Goal: Transaction & Acquisition: Purchase product/service

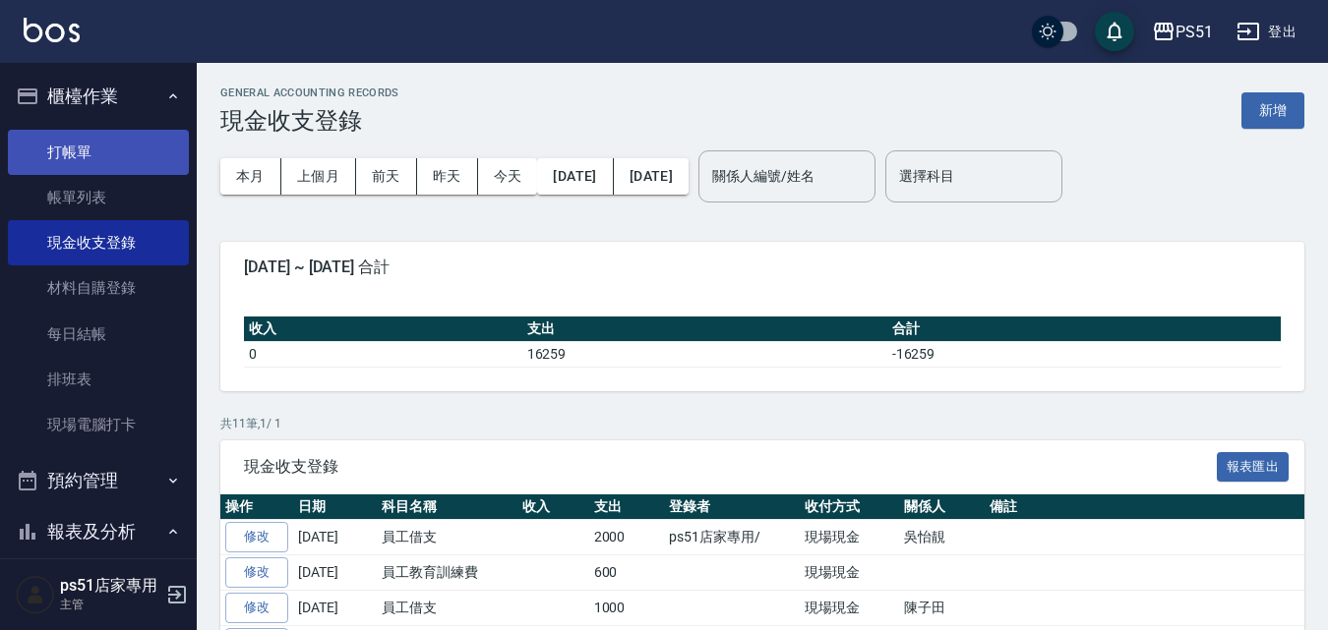
scroll to position [354, 0]
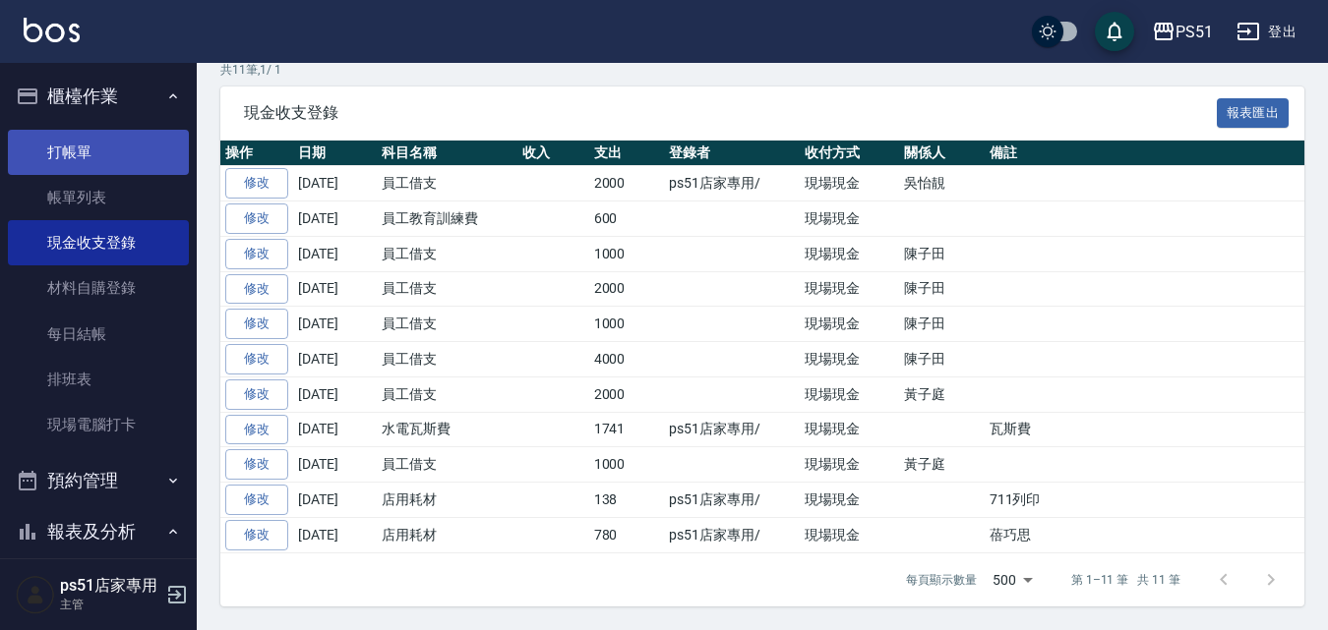
click at [151, 138] on link "打帳單" at bounding box center [98, 152] width 181 height 45
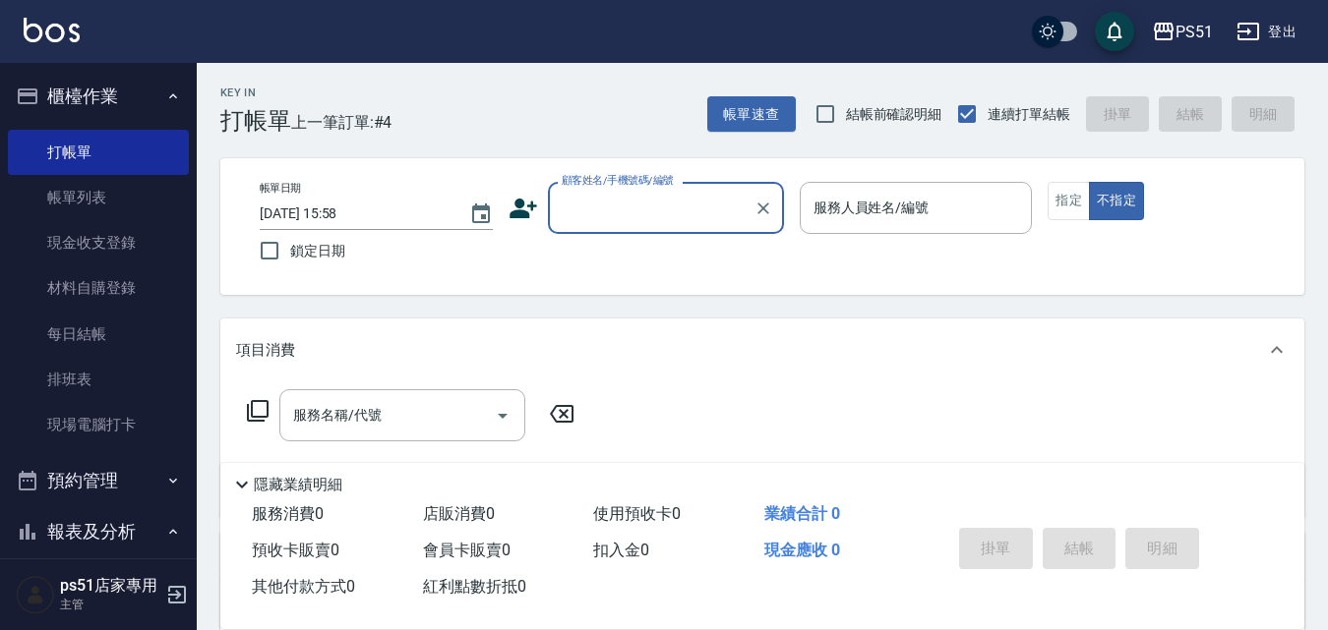
click at [590, 206] on input "顧客姓名/手機號碼/編號" at bounding box center [651, 208] width 189 height 34
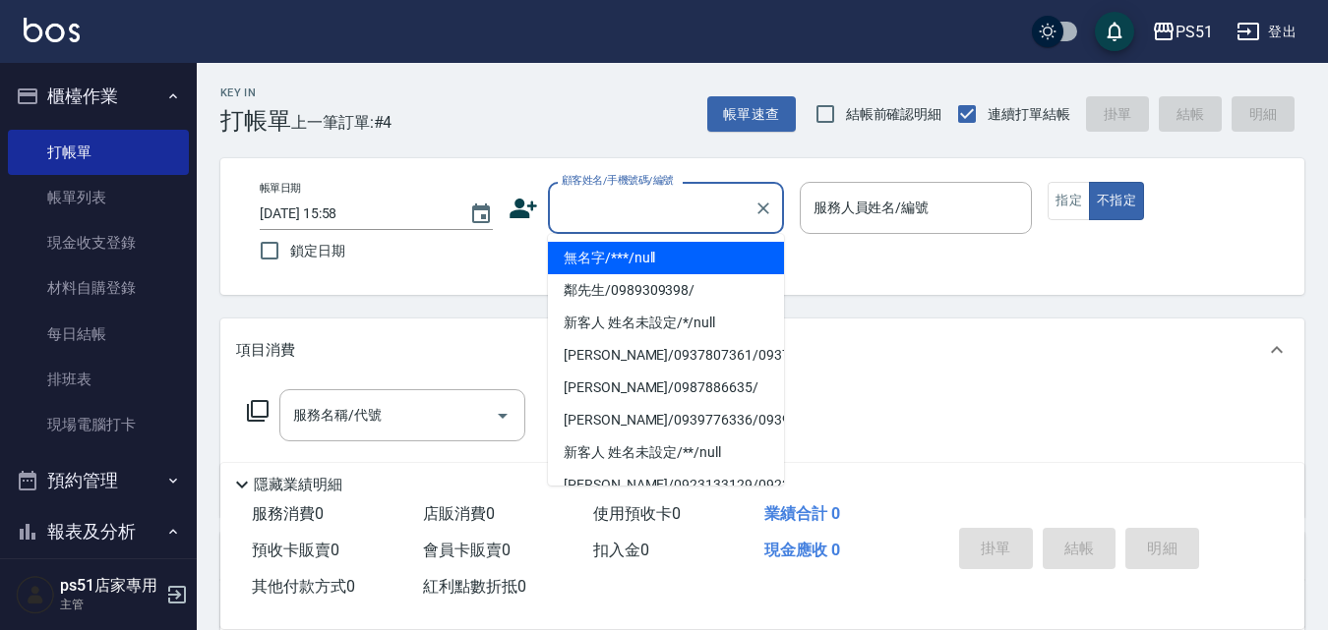
click at [615, 252] on li "無名字/***/null" at bounding box center [666, 258] width 236 height 32
type input "無名字/***/null"
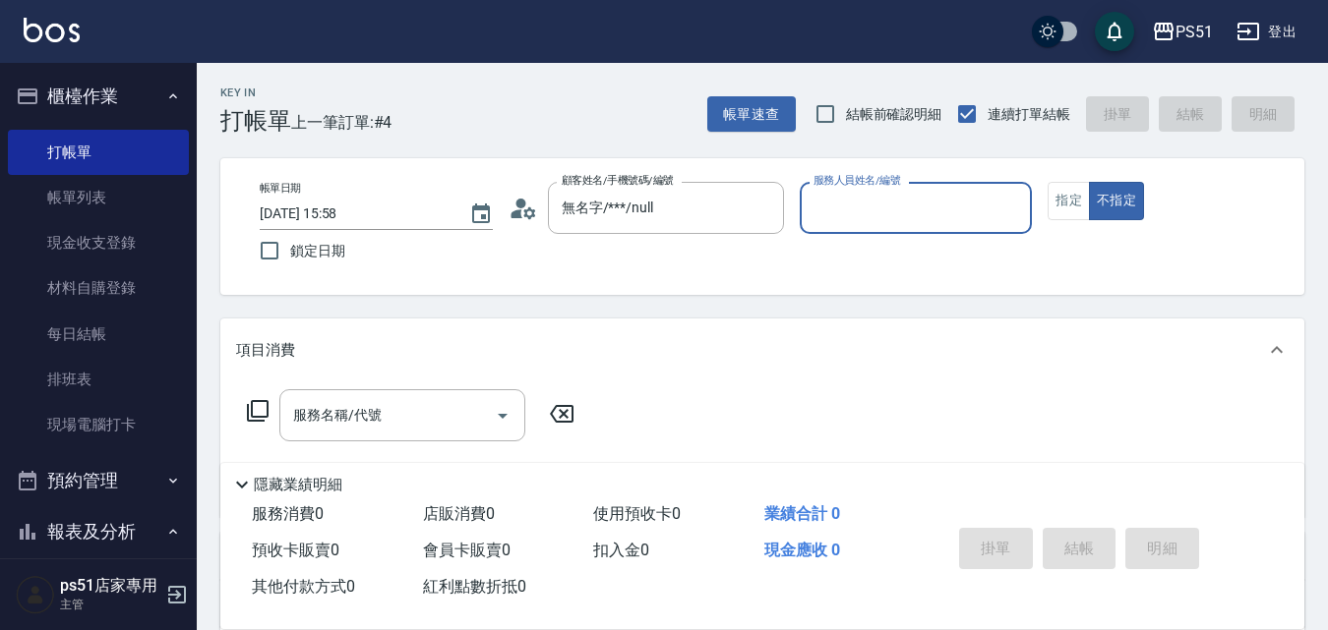
click at [847, 221] on input "服務人員姓名/編號" at bounding box center [916, 208] width 215 height 34
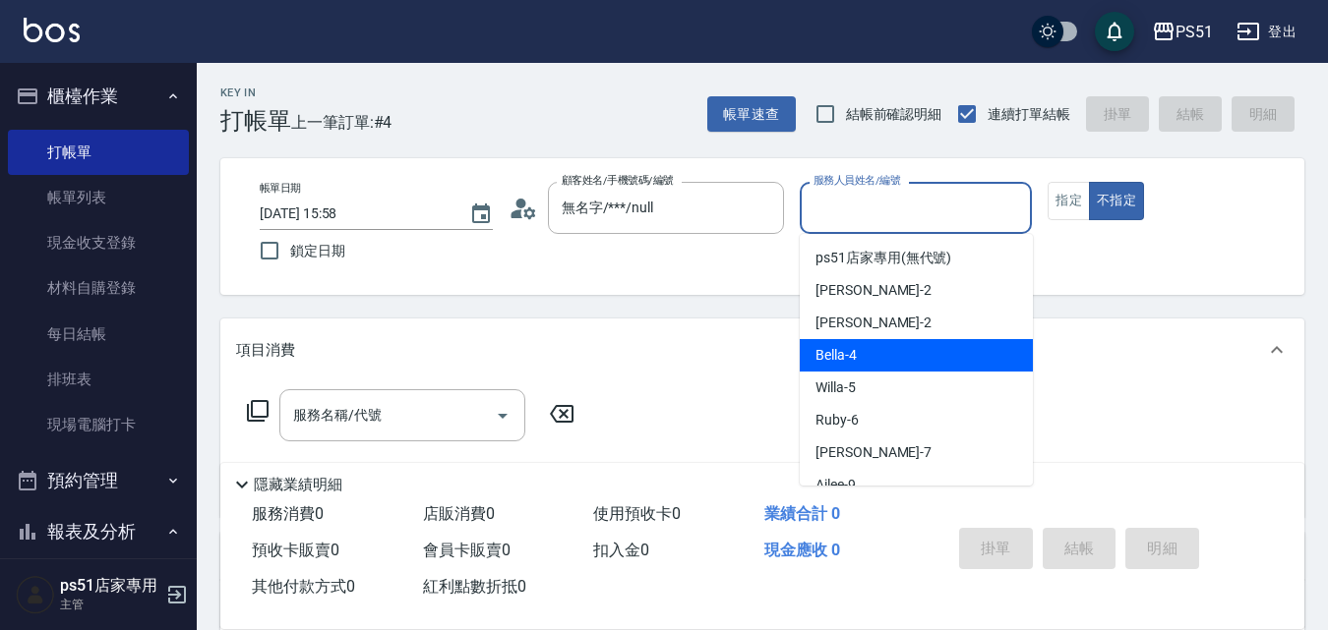
click at [835, 369] on div "Bella -4" at bounding box center [916, 355] width 233 height 32
type input "Bella-4"
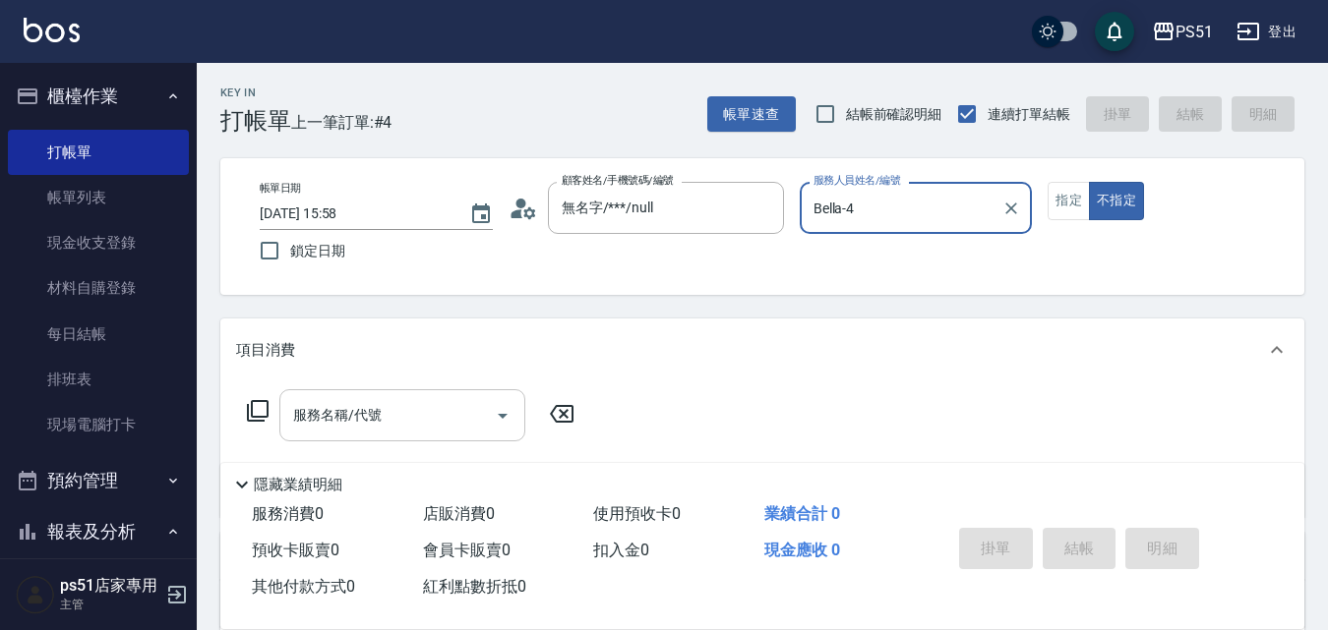
click at [438, 420] on input "服務名稱/代號" at bounding box center [387, 415] width 199 height 34
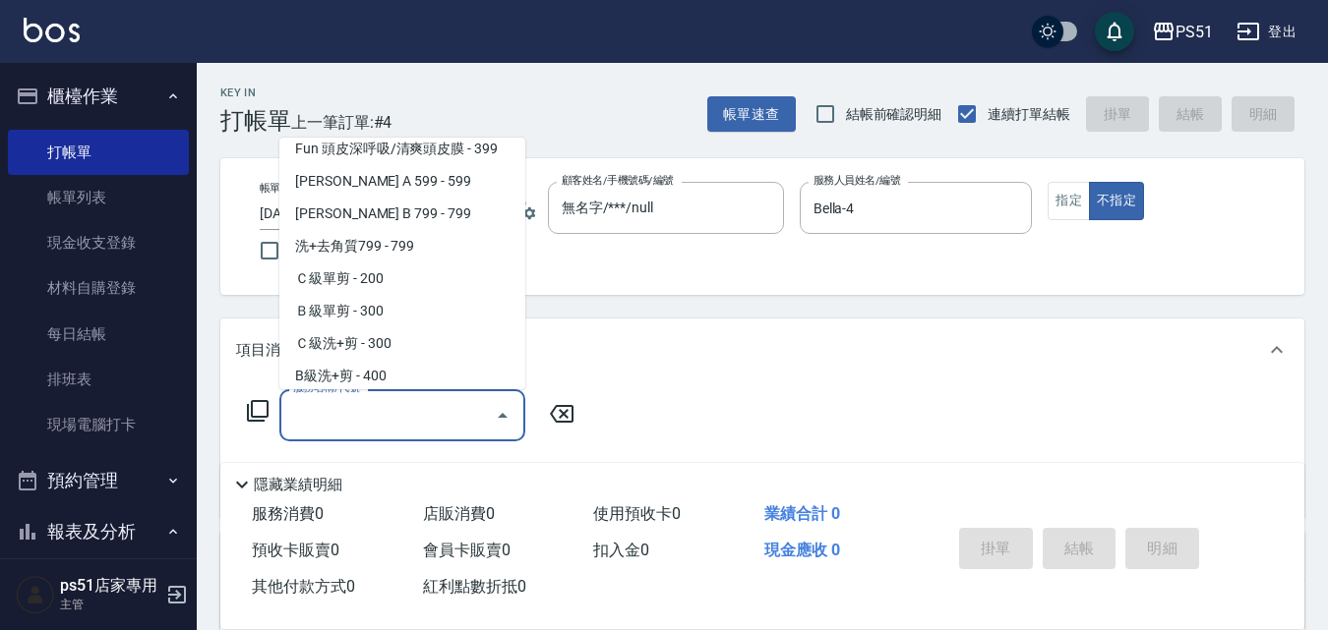
scroll to position [459, 0]
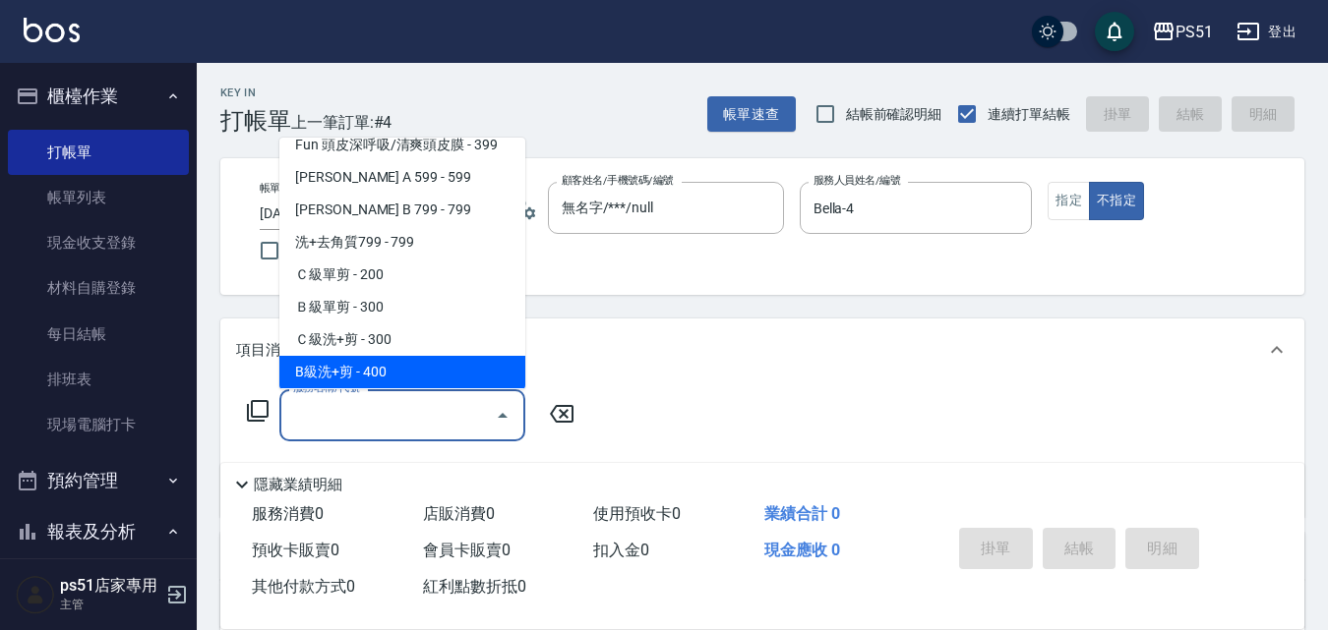
click at [396, 368] on span "B級洗+剪 - 400" at bounding box center [402, 372] width 246 height 32
type input "B級洗+剪(204)"
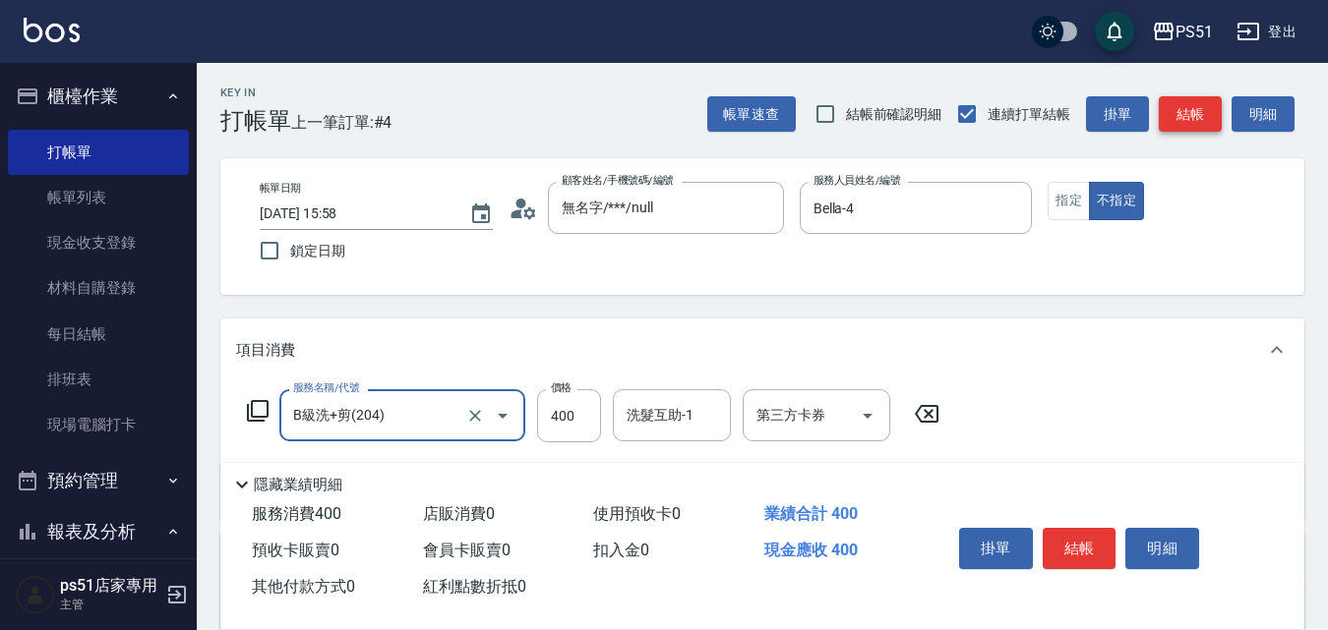
click at [1199, 114] on button "結帳" at bounding box center [1190, 114] width 63 height 36
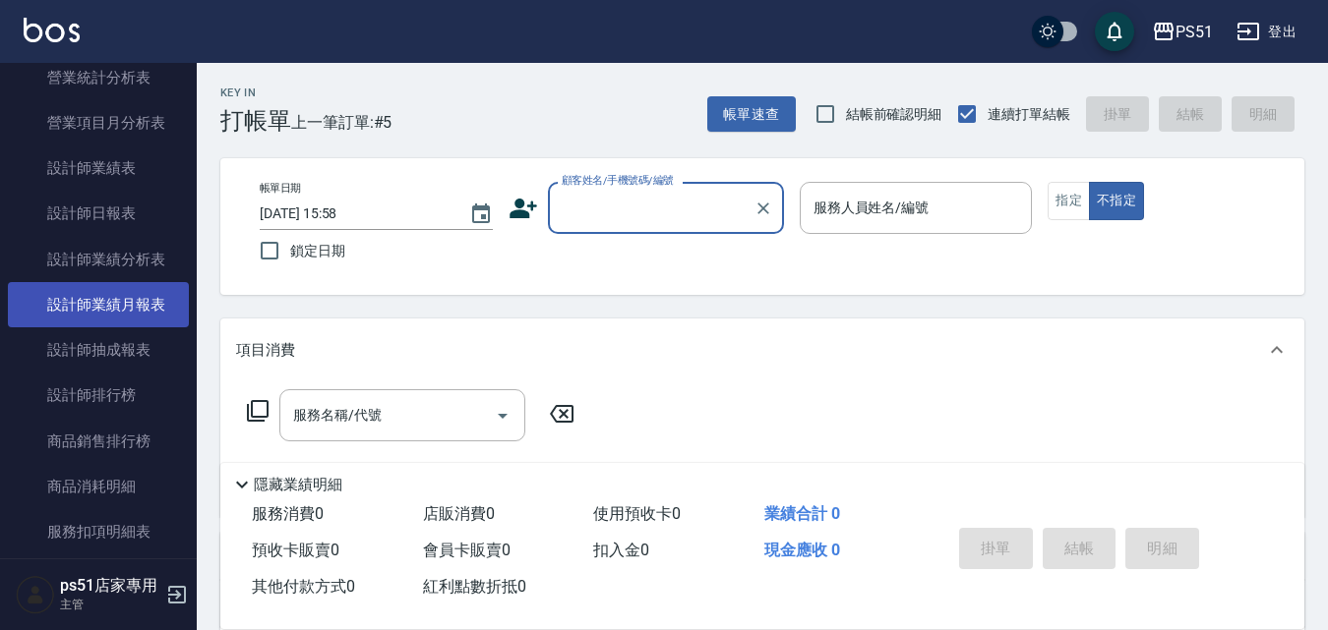
scroll to position [962, 0]
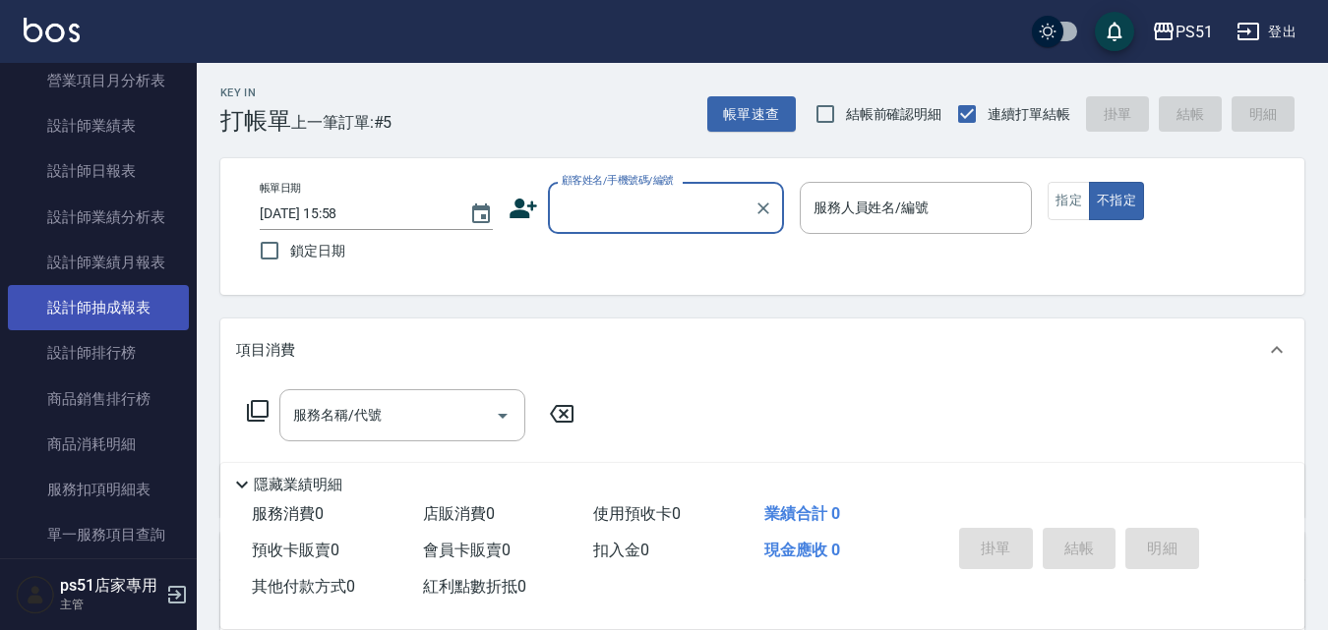
click at [132, 305] on link "設計師抽成報表" at bounding box center [98, 307] width 181 height 45
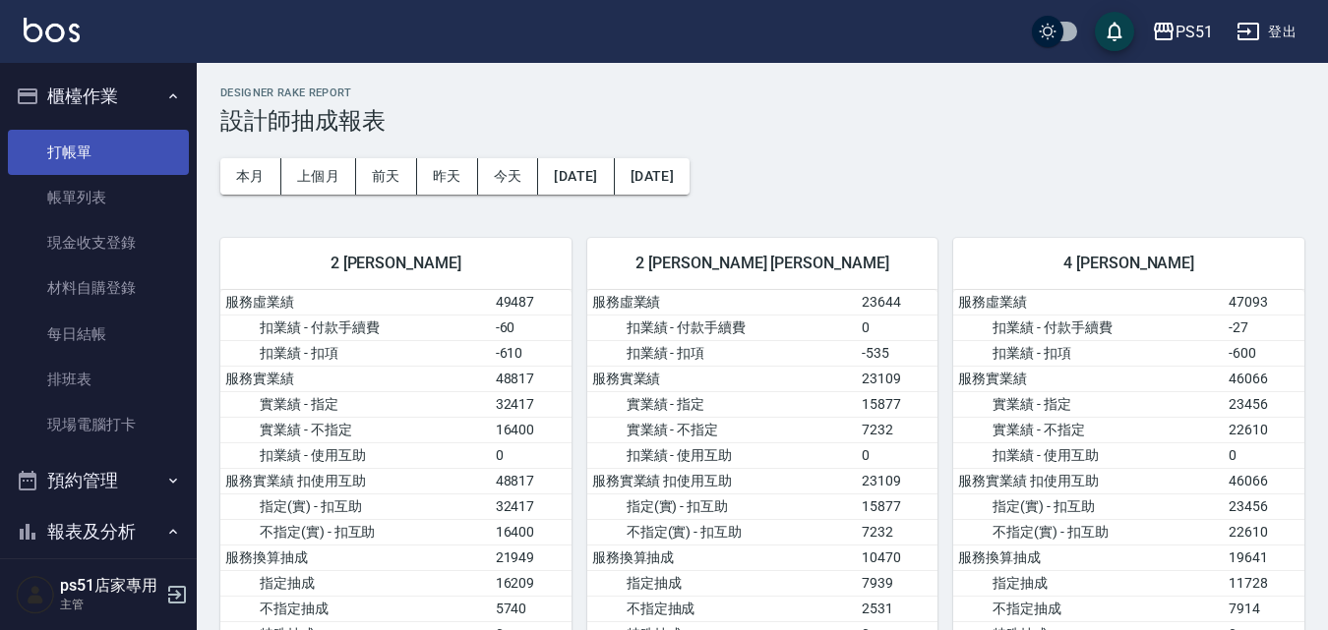
click at [86, 139] on link "打帳單" at bounding box center [98, 152] width 181 height 45
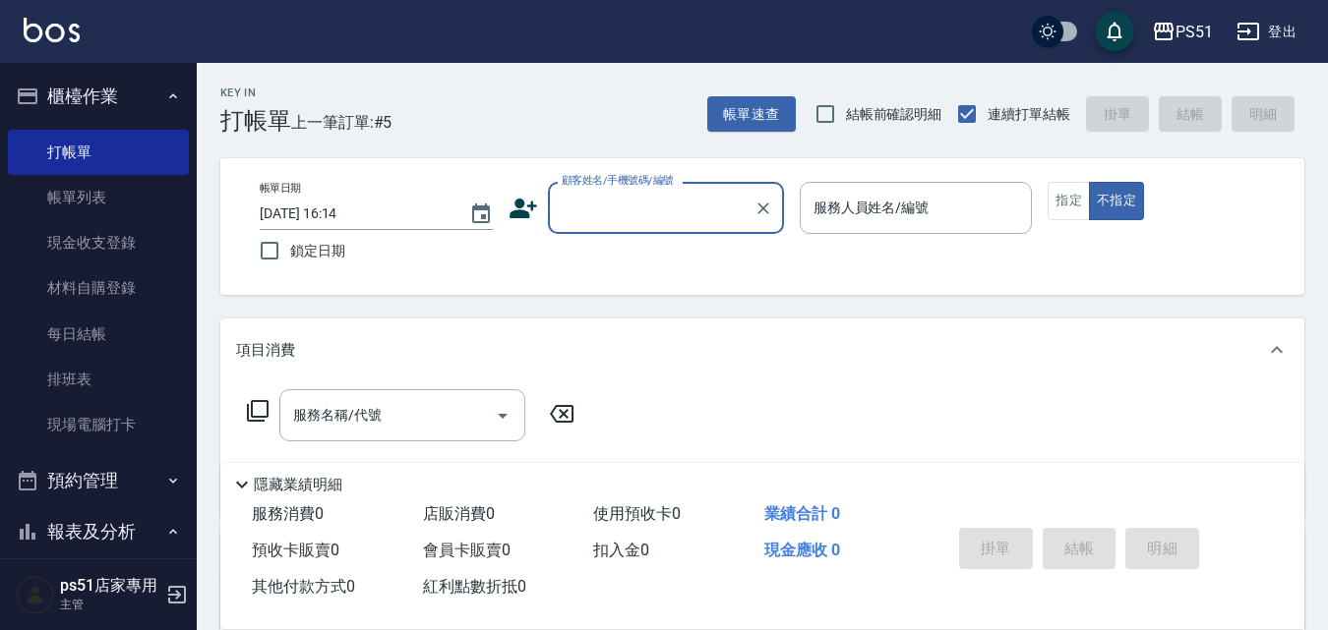
scroll to position [689, 0]
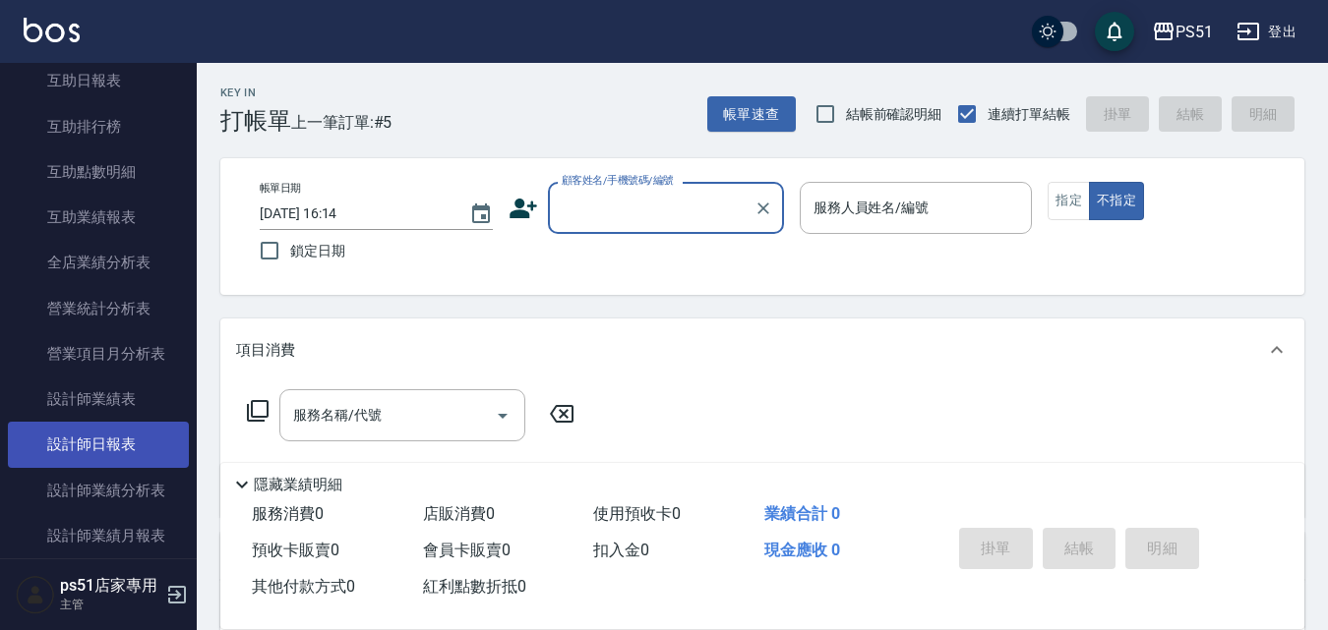
click at [128, 436] on link "設計師日報表" at bounding box center [98, 444] width 181 height 45
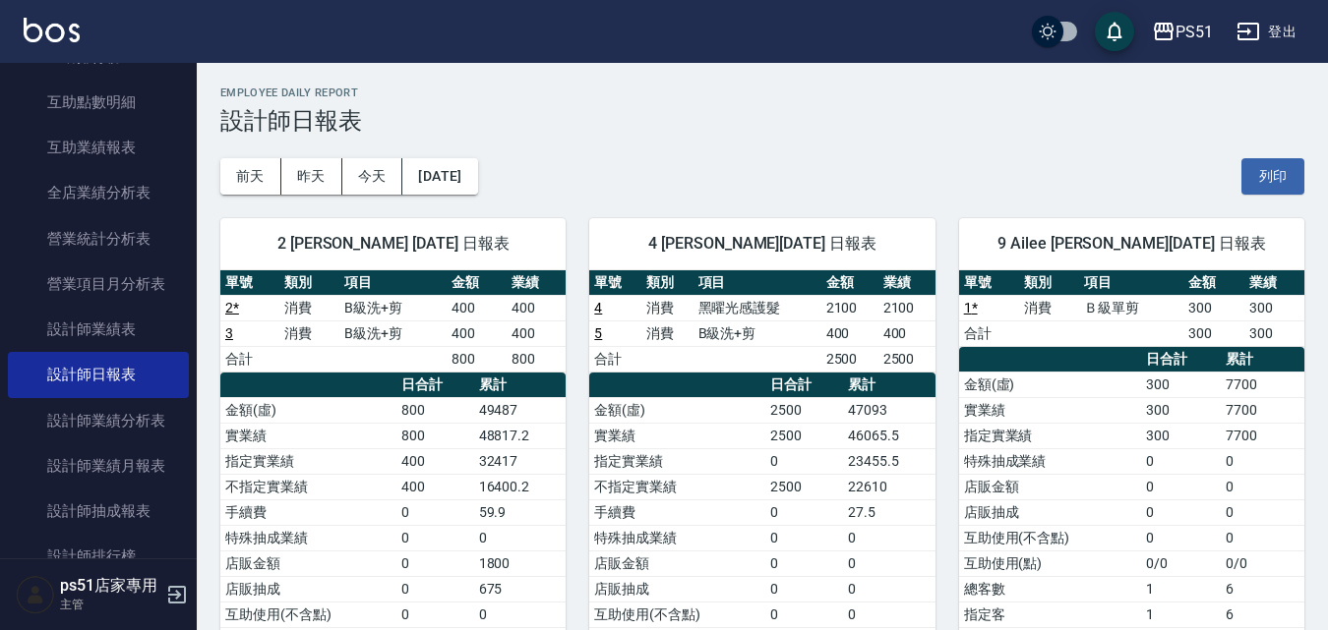
scroll to position [918, 0]
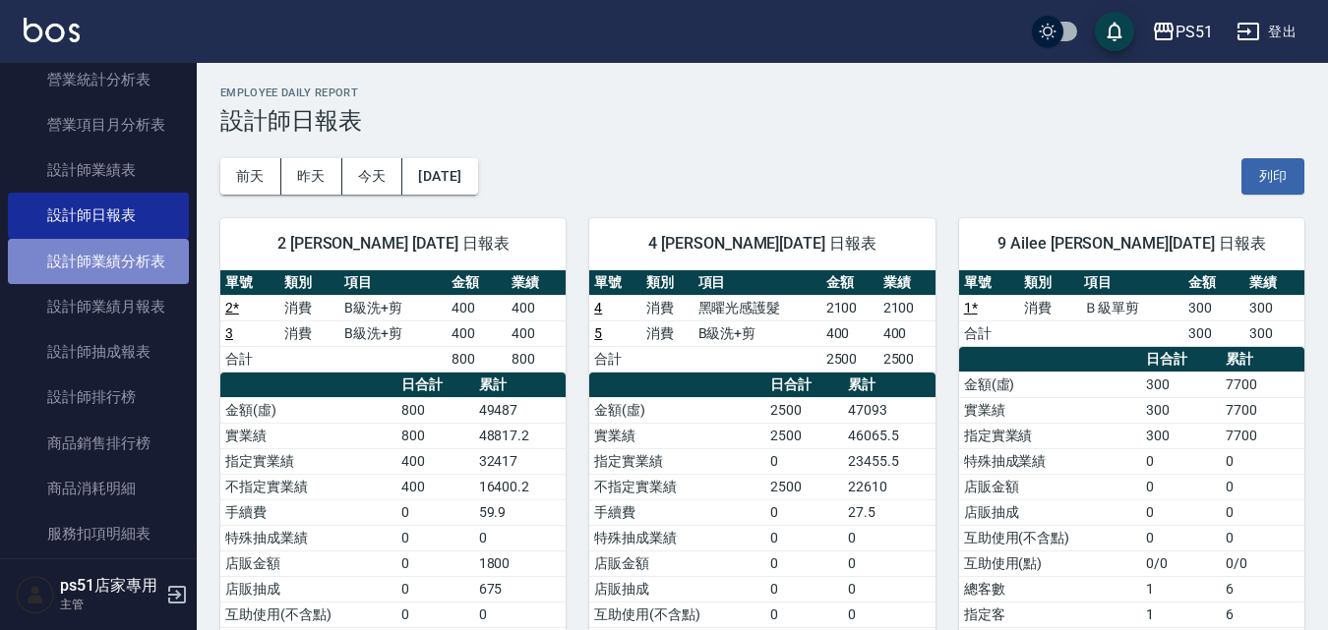
click at [153, 277] on link "設計師業績分析表" at bounding box center [98, 261] width 181 height 45
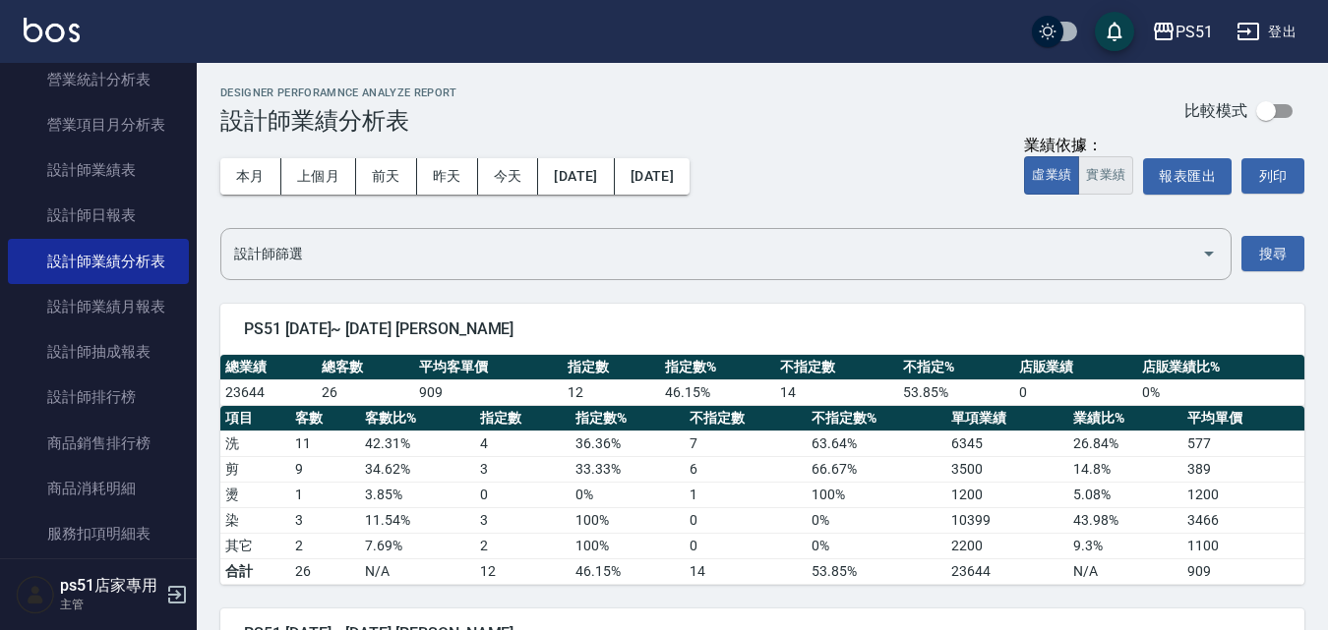
click at [1114, 175] on button "實業績" at bounding box center [1105, 175] width 55 height 38
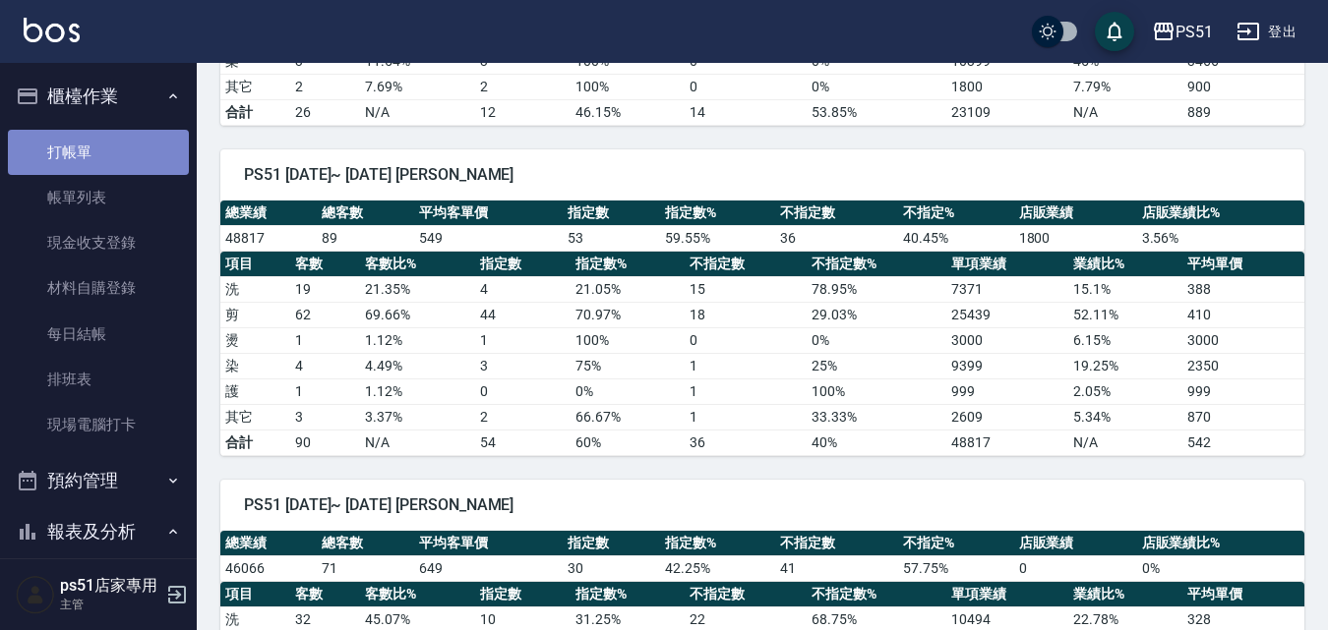
click at [118, 161] on link "打帳單" at bounding box center [98, 152] width 181 height 45
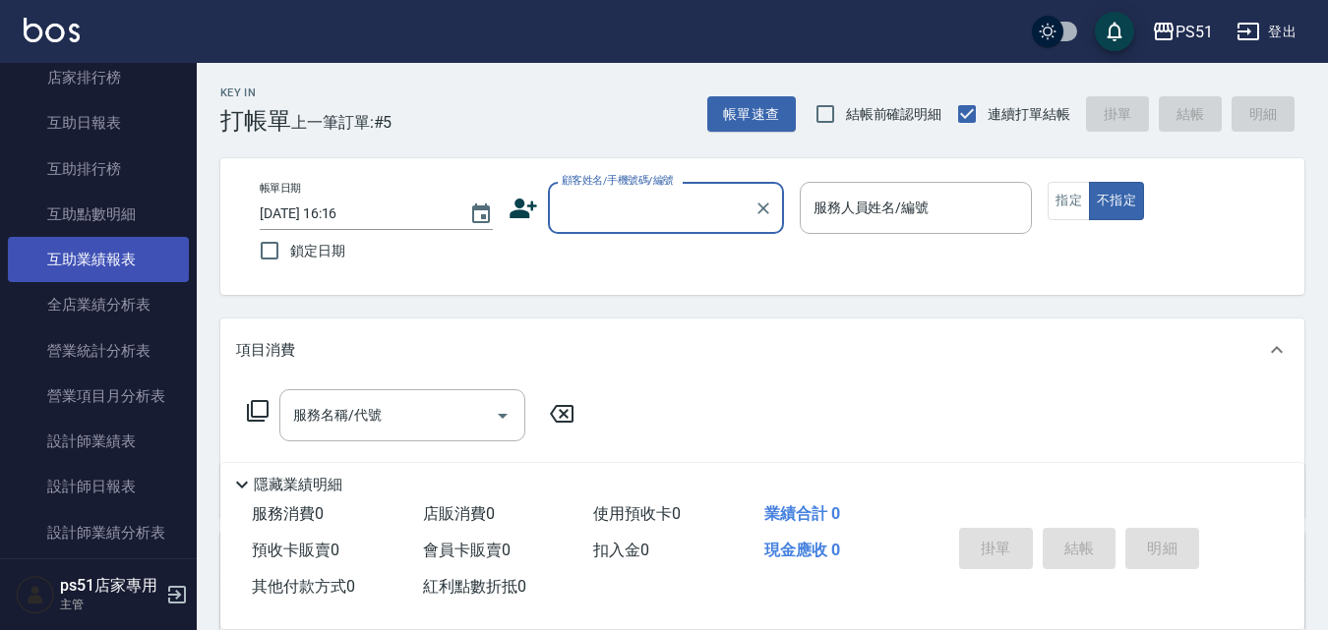
scroll to position [689, 0]
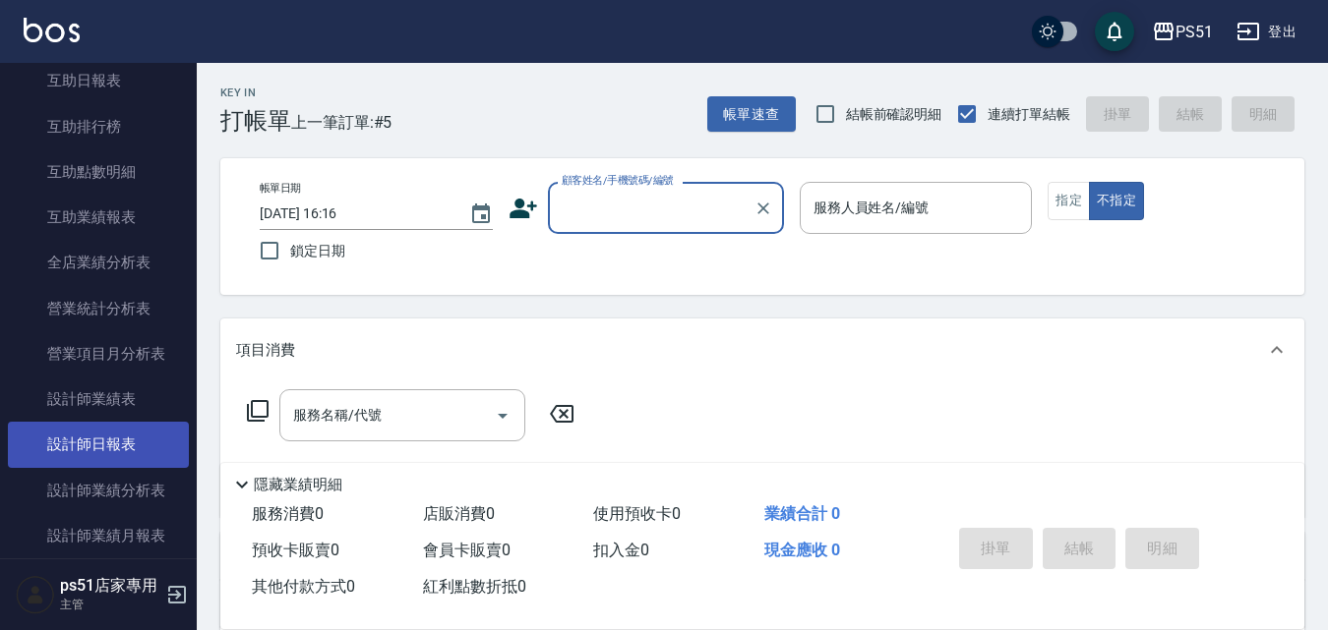
click at [76, 430] on link "設計師日報表" at bounding box center [98, 444] width 181 height 45
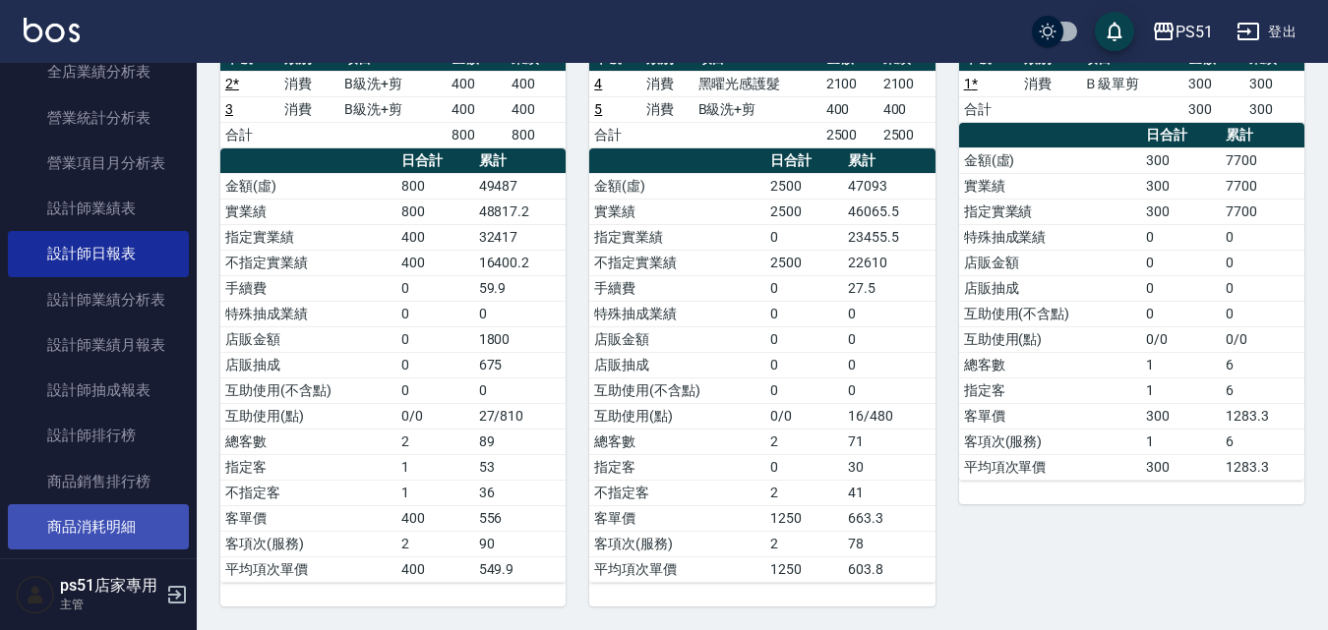
scroll to position [918, 0]
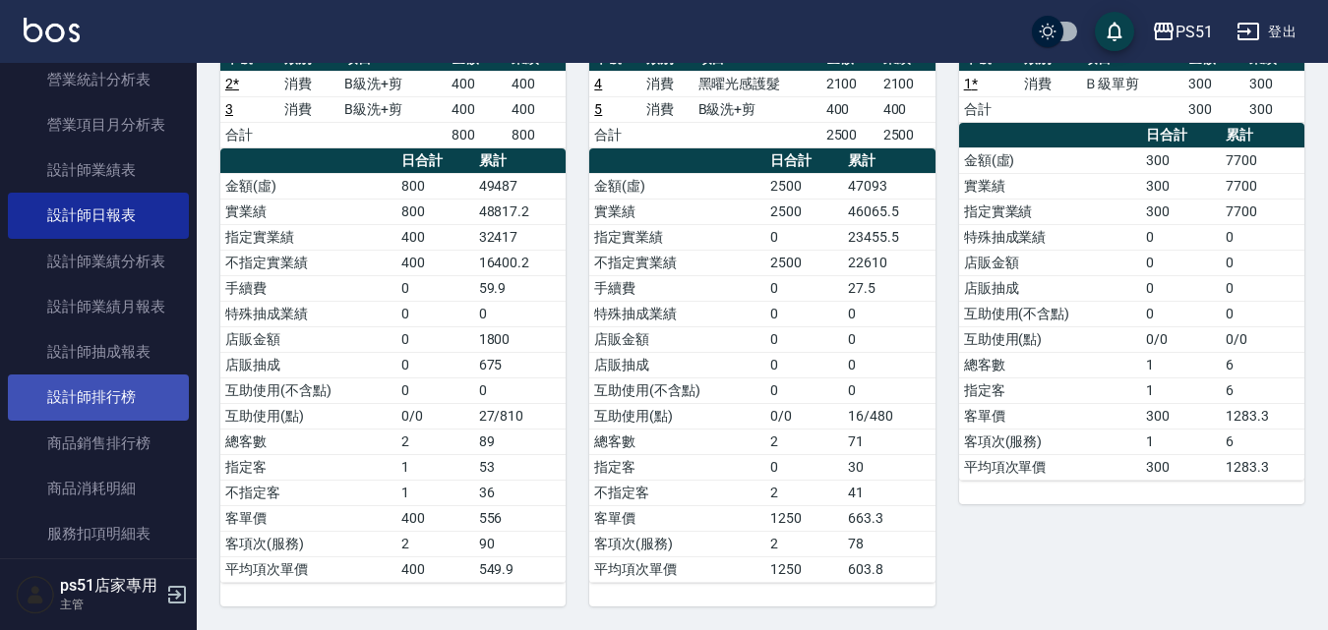
click at [146, 388] on link "設計師排行榜" at bounding box center [98, 397] width 181 height 45
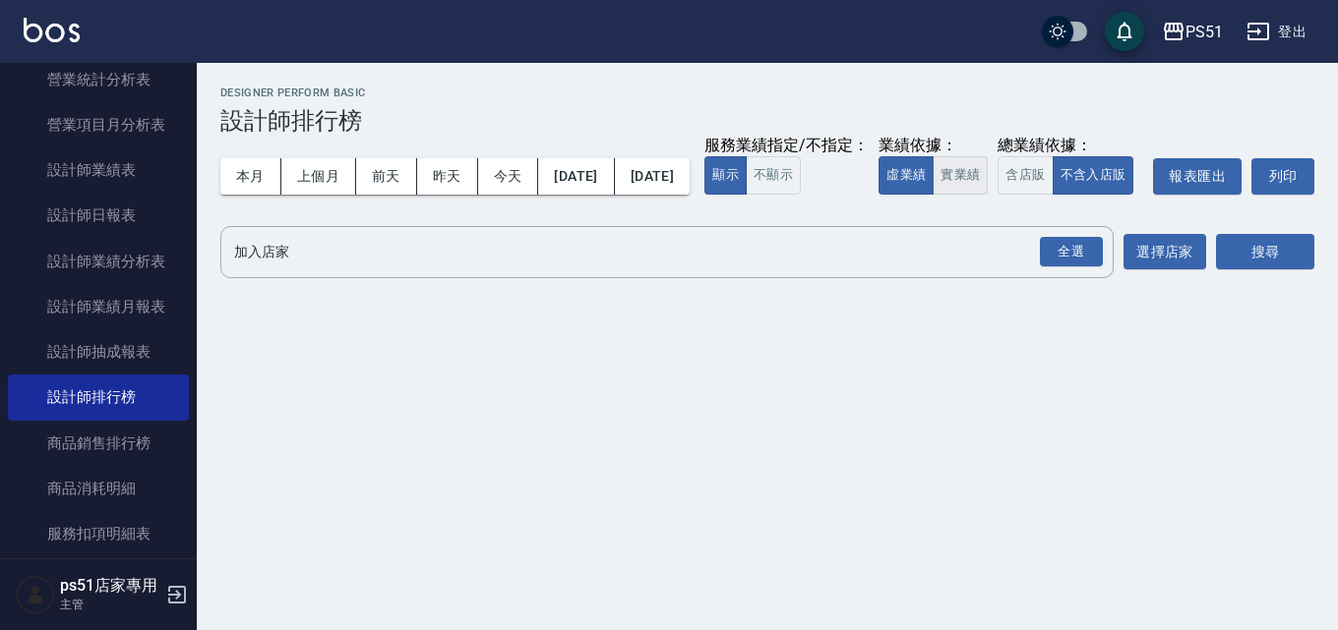
click at [932, 195] on button "實業績" at bounding box center [959, 175] width 55 height 38
click at [1048, 268] on div "全選" at bounding box center [1071, 252] width 63 height 30
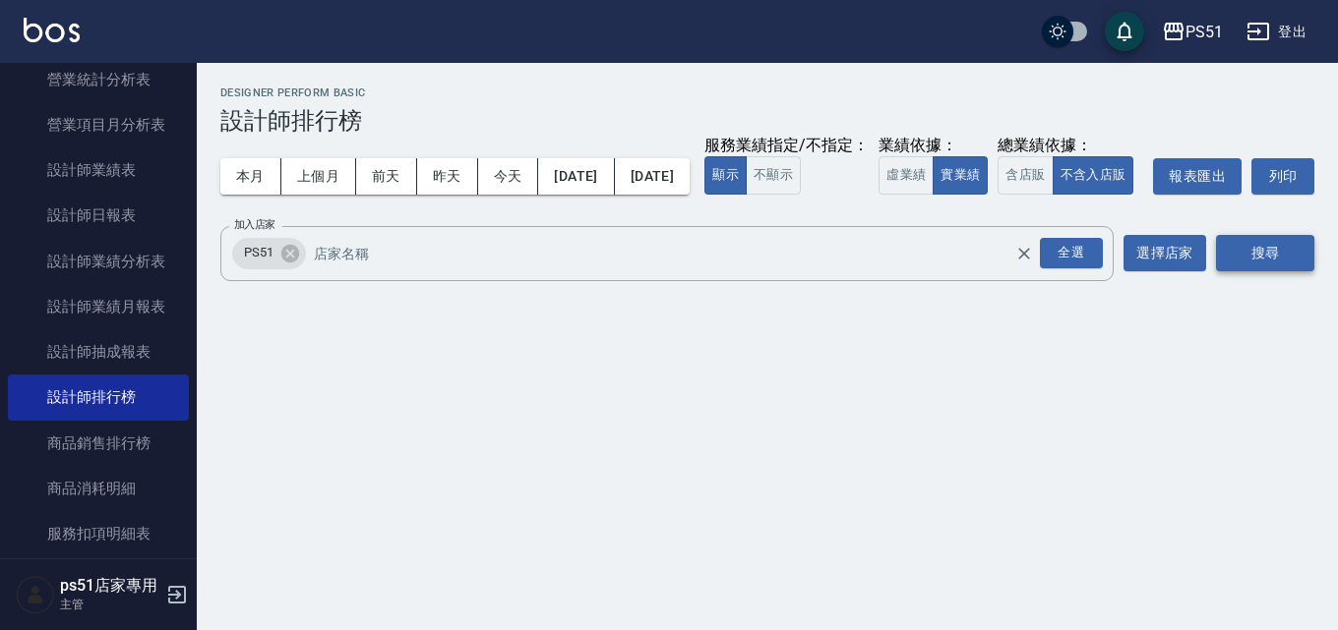
click at [1253, 271] on button "搜尋" at bounding box center [1265, 253] width 98 height 36
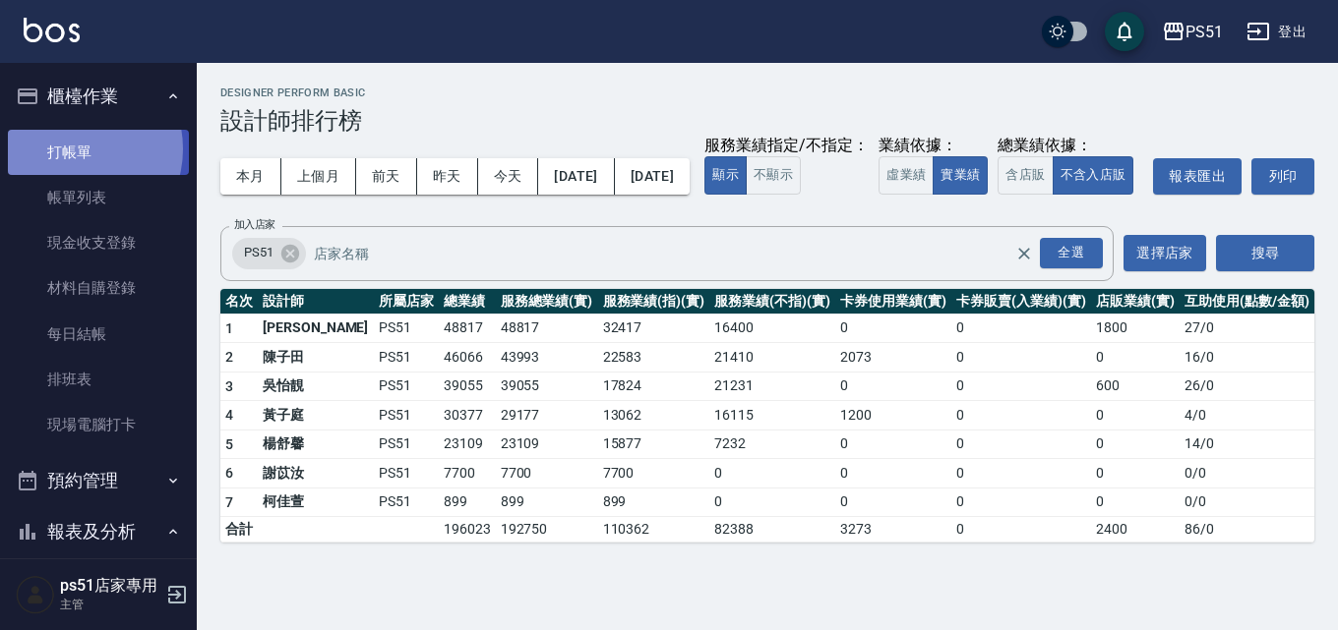
click at [73, 149] on link "打帳單" at bounding box center [98, 152] width 181 height 45
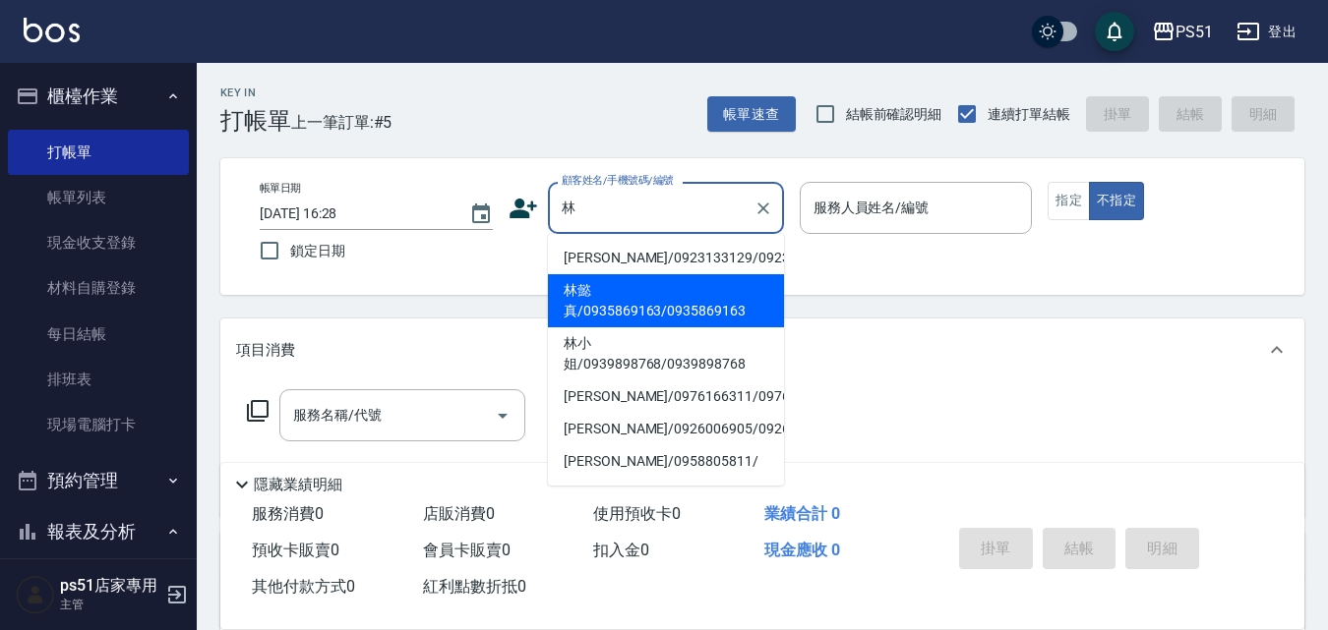
drag, startPoint x: 647, startPoint y: 305, endPoint x: 533, endPoint y: 395, distance: 145.6
click at [647, 305] on li "林懿真/0935869163/0935869163" at bounding box center [666, 300] width 236 height 53
type input "林懿真/0935869163/0935869163"
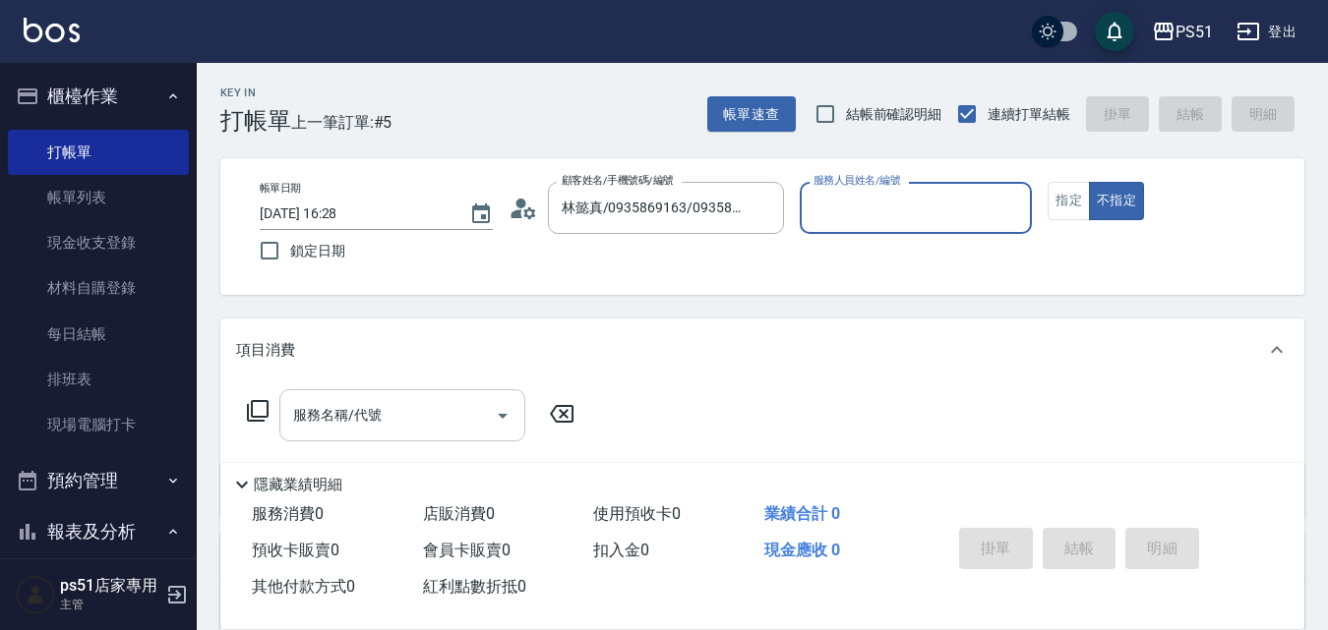
click at [413, 420] on input "服務名稱/代號" at bounding box center [387, 415] width 199 height 34
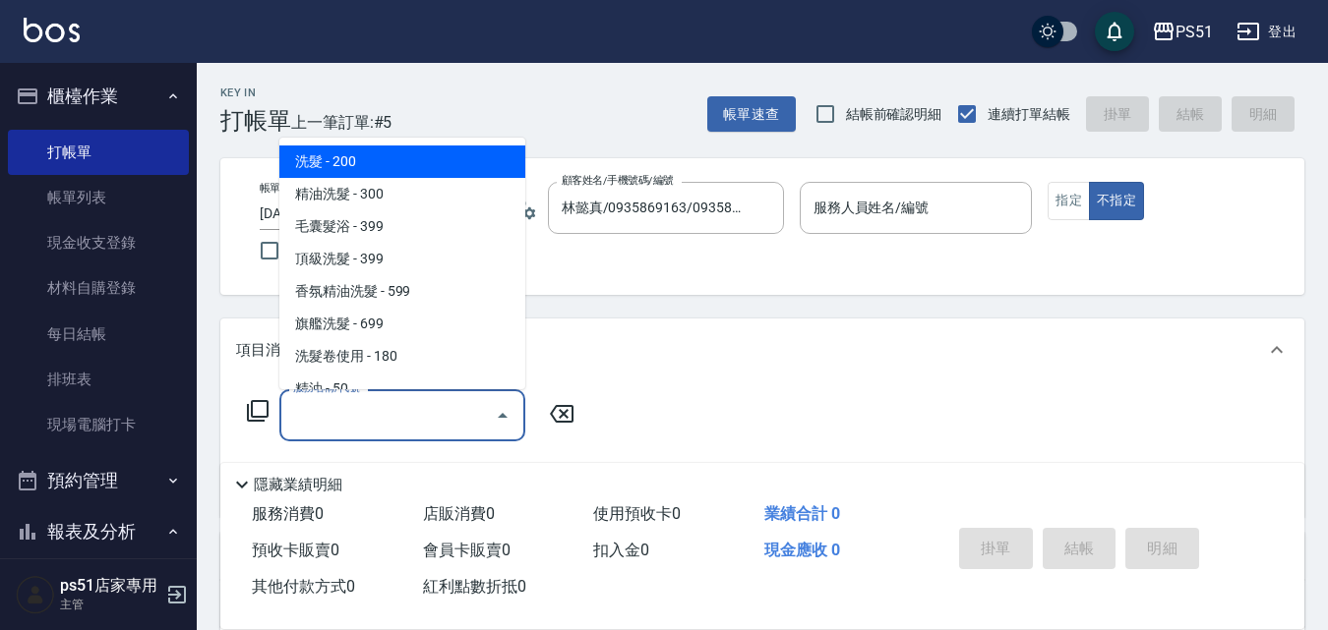
click at [367, 168] on span "洗髮 - 200" at bounding box center [402, 162] width 246 height 32
type input "洗髮(101)"
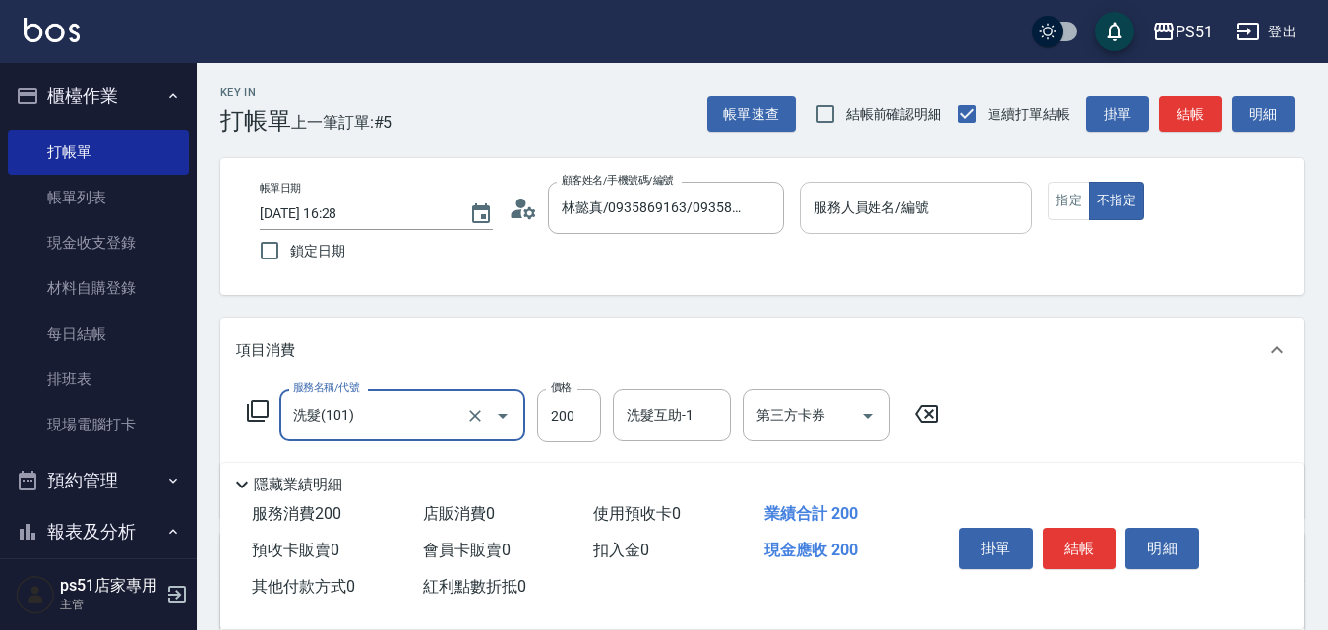
click at [927, 207] on div "服務人員姓名/編號 服務人員姓名/編號" at bounding box center [916, 208] width 233 height 52
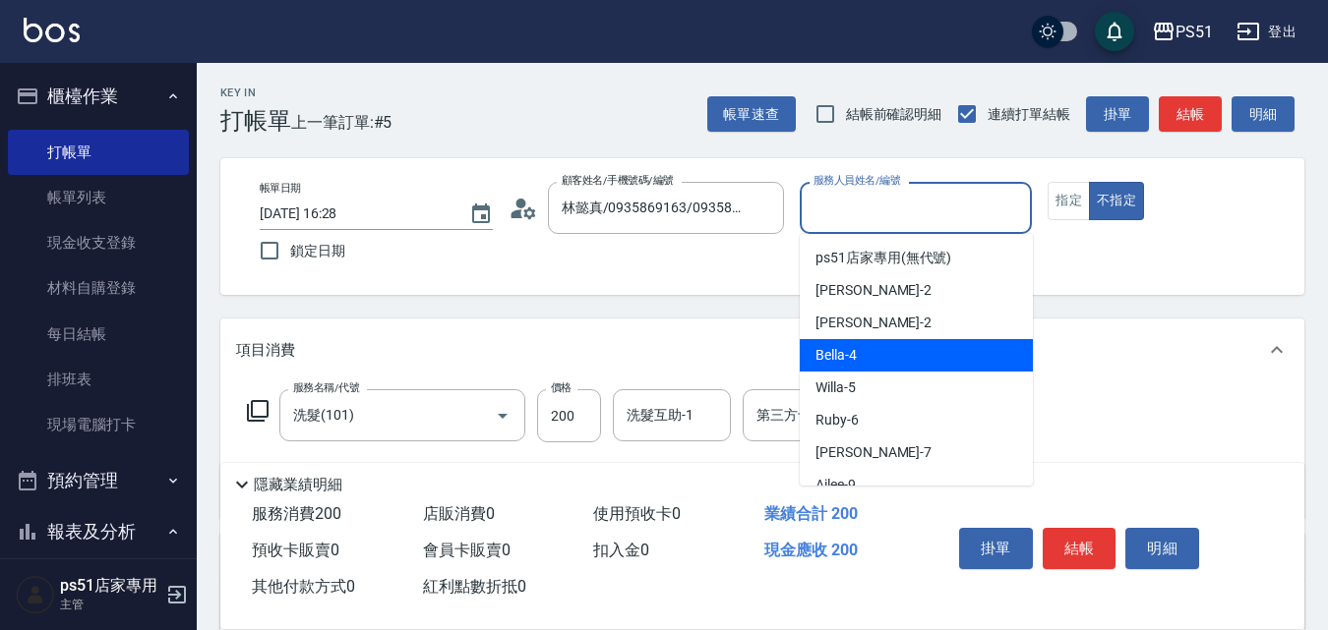
click at [852, 355] on span "Bella -4" at bounding box center [835, 355] width 41 height 21
type input "Bella-4"
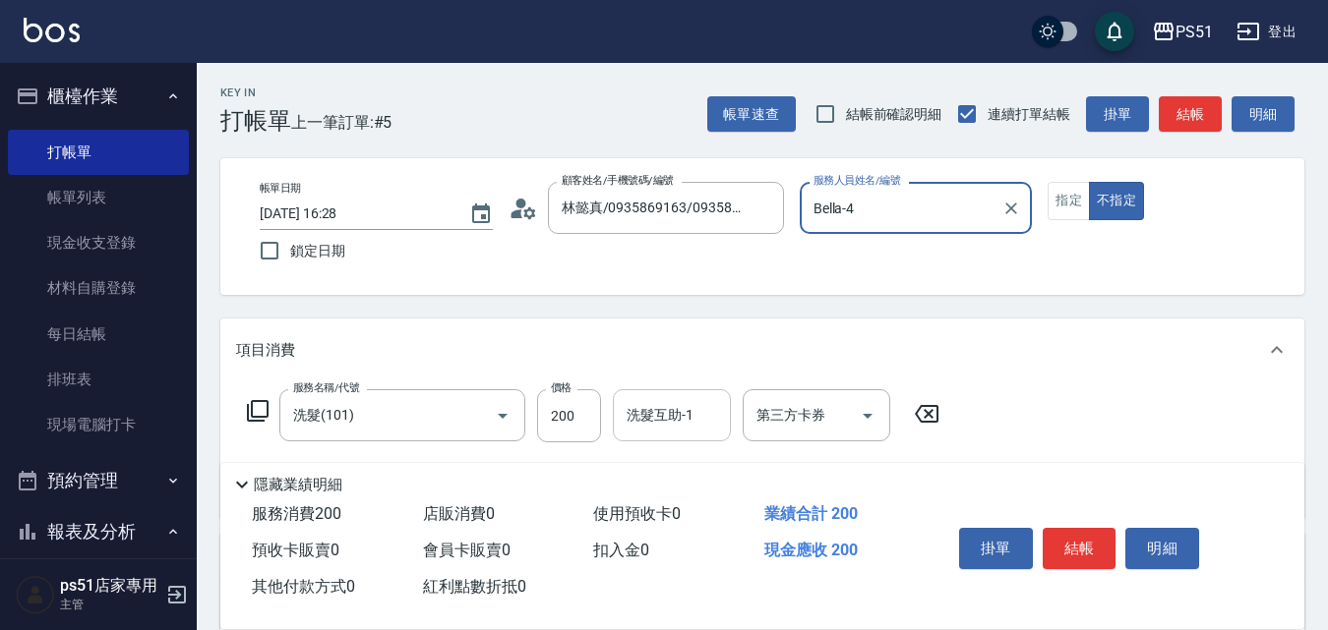
click at [654, 431] on input "洗髮互助-1" at bounding box center [672, 415] width 100 height 34
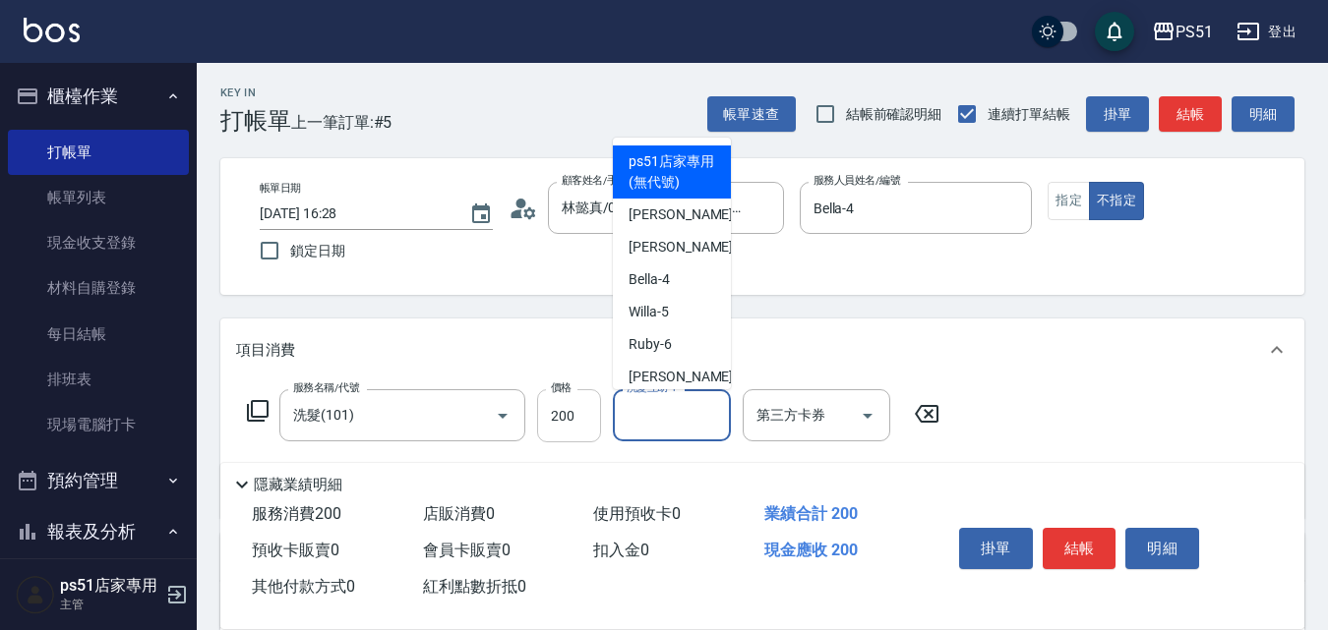
click at [562, 409] on input "200" at bounding box center [569, 416] width 64 height 53
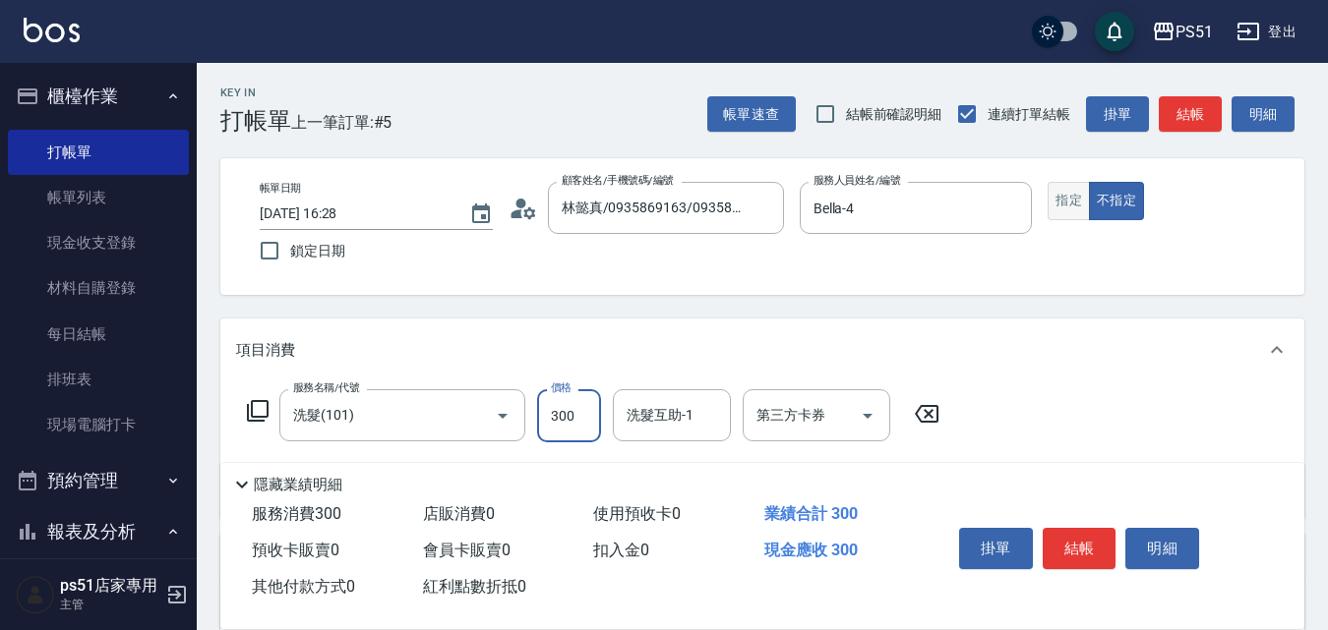
type input "300"
click at [1077, 204] on button "指定" at bounding box center [1069, 201] width 42 height 38
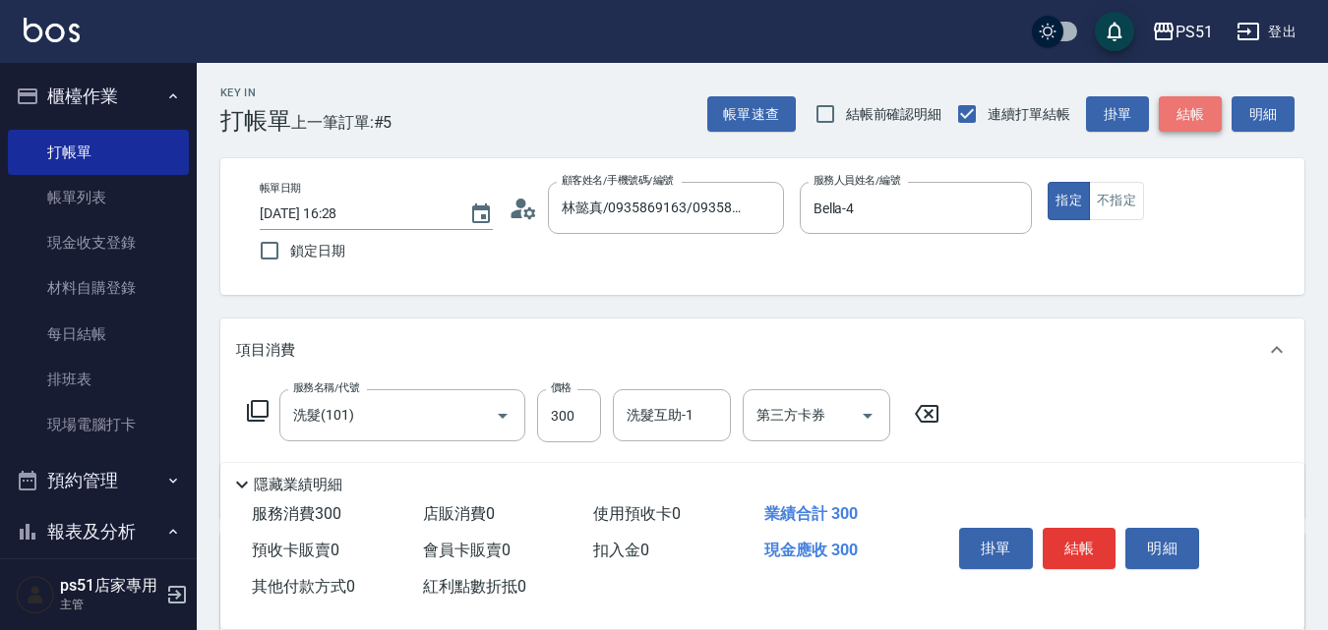
click at [1181, 117] on button "結帳" at bounding box center [1190, 114] width 63 height 36
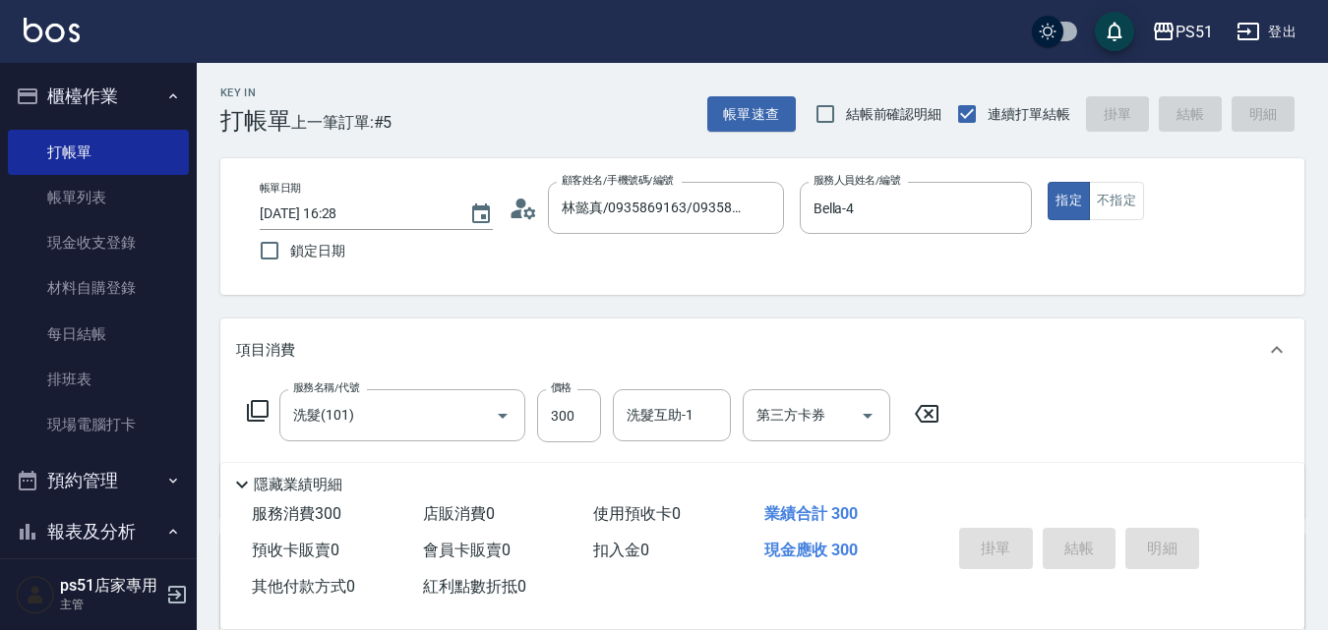
type input "[DATE] 16:39"
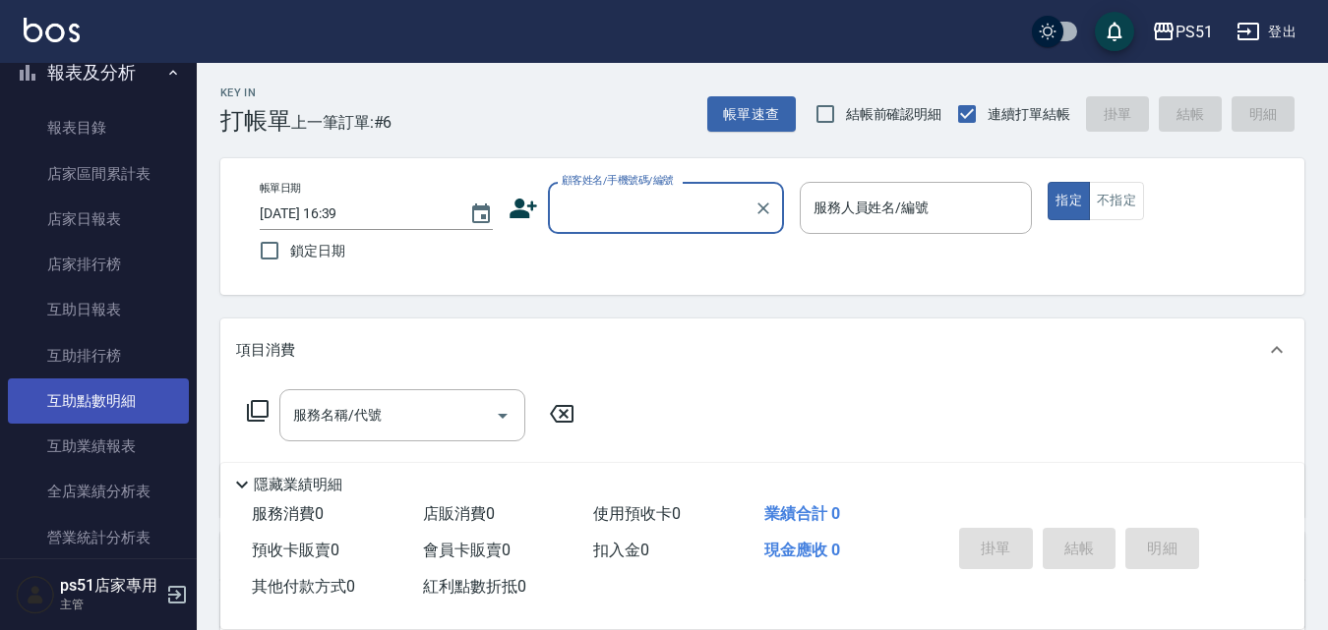
scroll to position [918, 0]
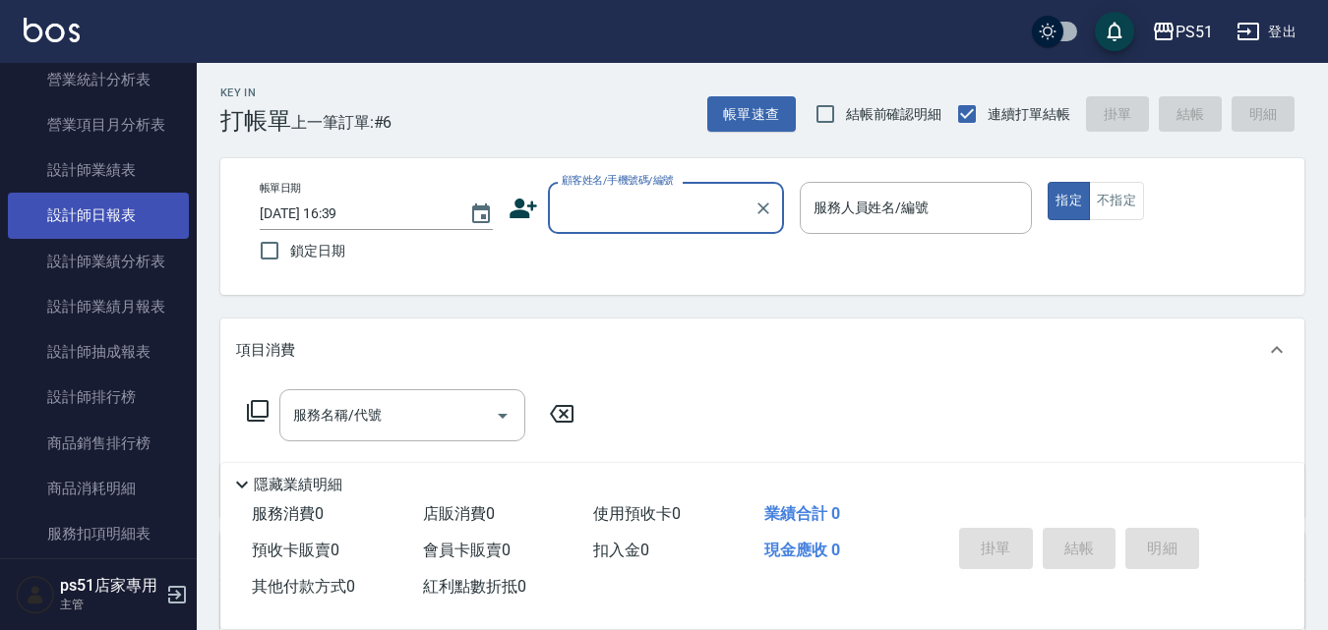
click at [113, 228] on link "設計師日報表" at bounding box center [98, 215] width 181 height 45
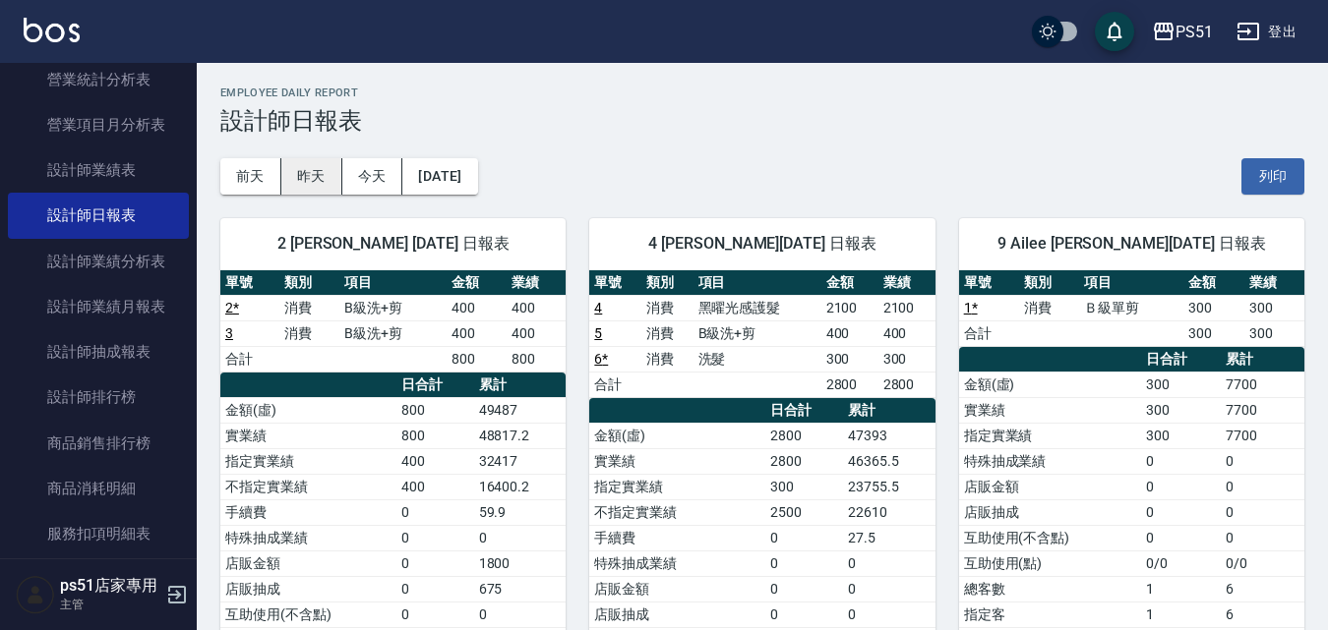
click at [304, 181] on button "昨天" at bounding box center [311, 176] width 61 height 36
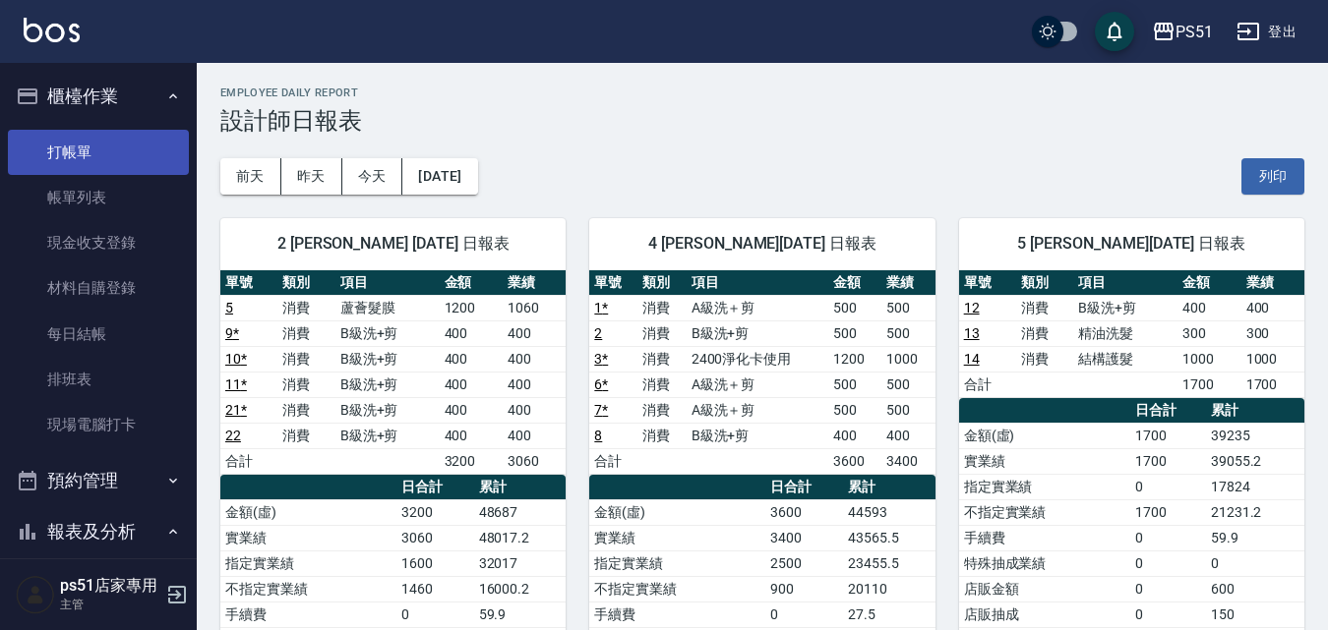
click at [80, 155] on link "打帳單" at bounding box center [98, 152] width 181 height 45
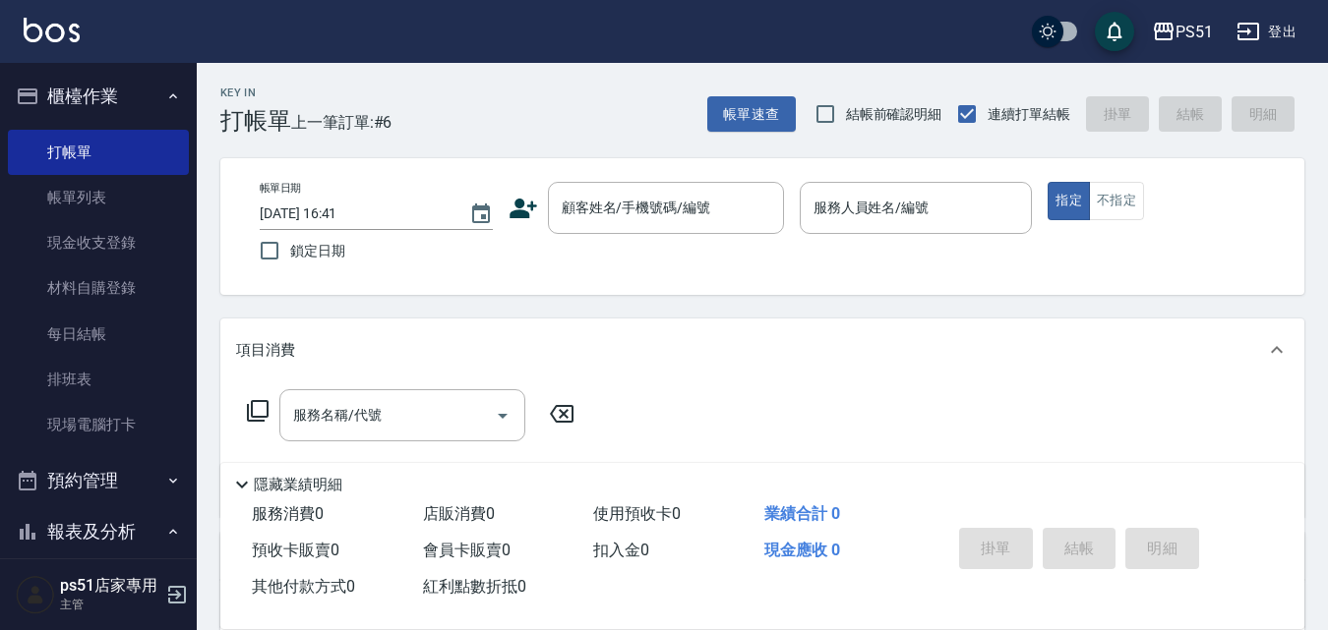
click at [535, 117] on div "Key In 打帳單 上一筆訂單:#6 帳單速查 結帳前確認明細 連續打單結帳 掛單 結帳 明細" at bounding box center [751, 99] width 1108 height 72
click at [676, 205] on input "顧客姓名/手機號碼/編號" at bounding box center [651, 208] width 189 height 34
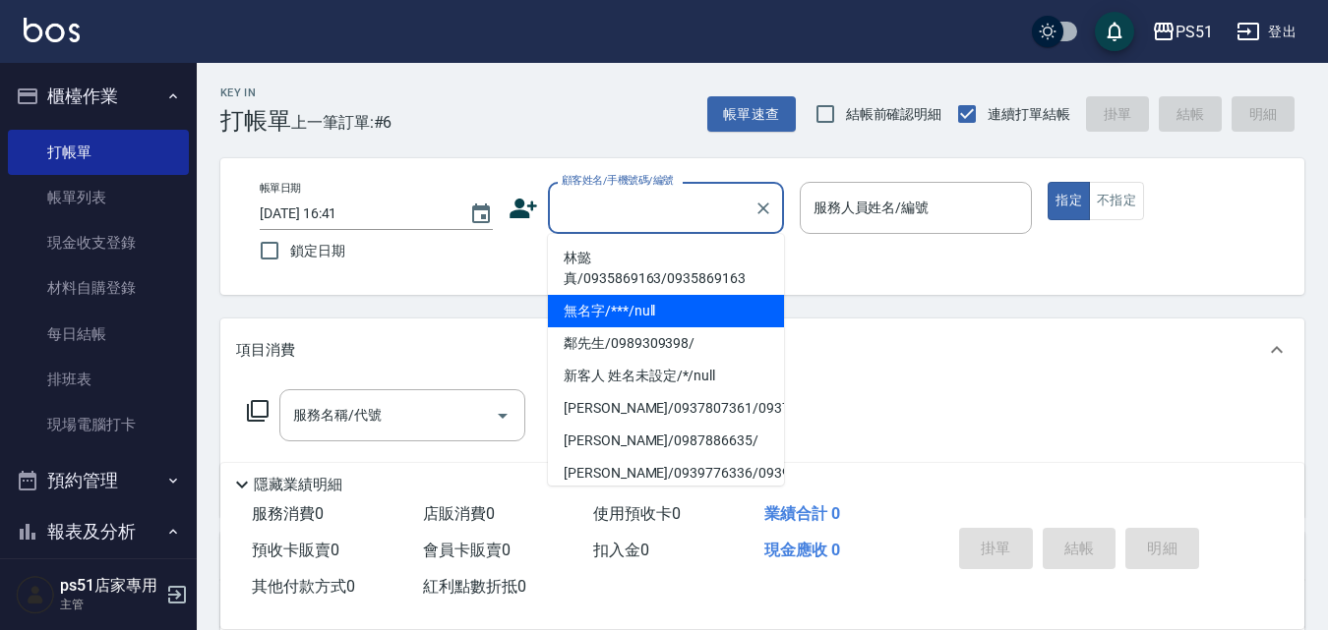
click at [699, 313] on li "無名字/***/null" at bounding box center [666, 311] width 236 height 32
type input "無名字/***/null"
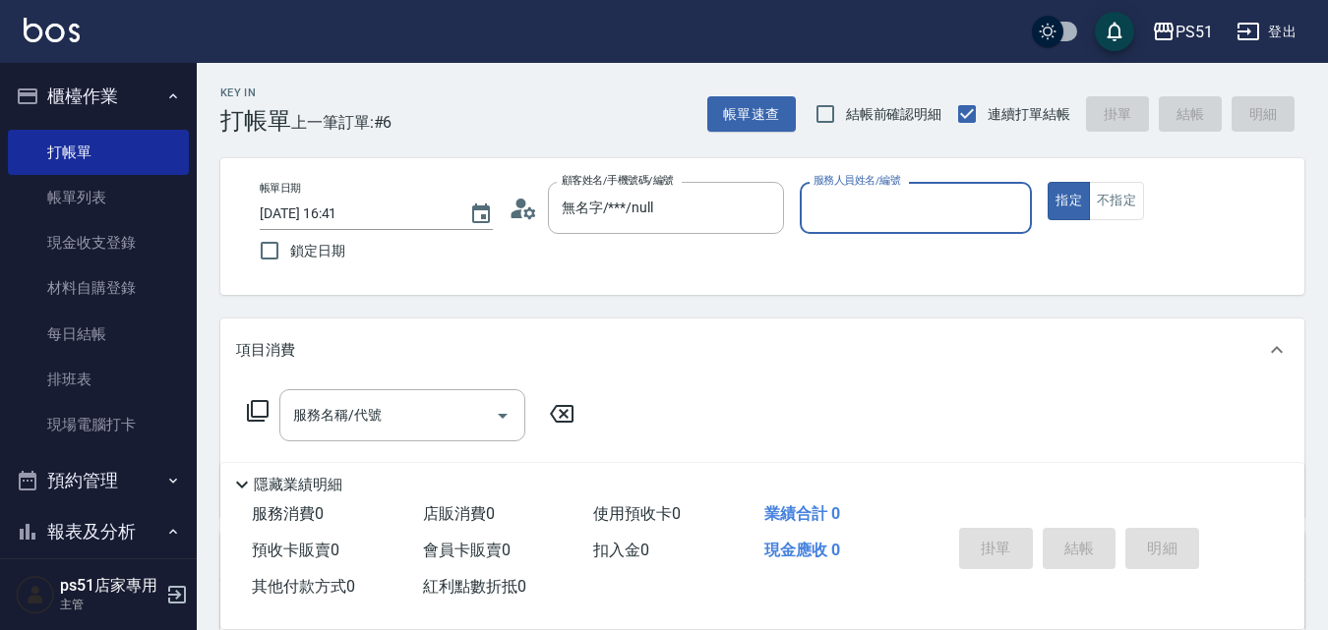
click at [931, 205] on input "服務人員姓名/編號" at bounding box center [916, 208] width 215 height 34
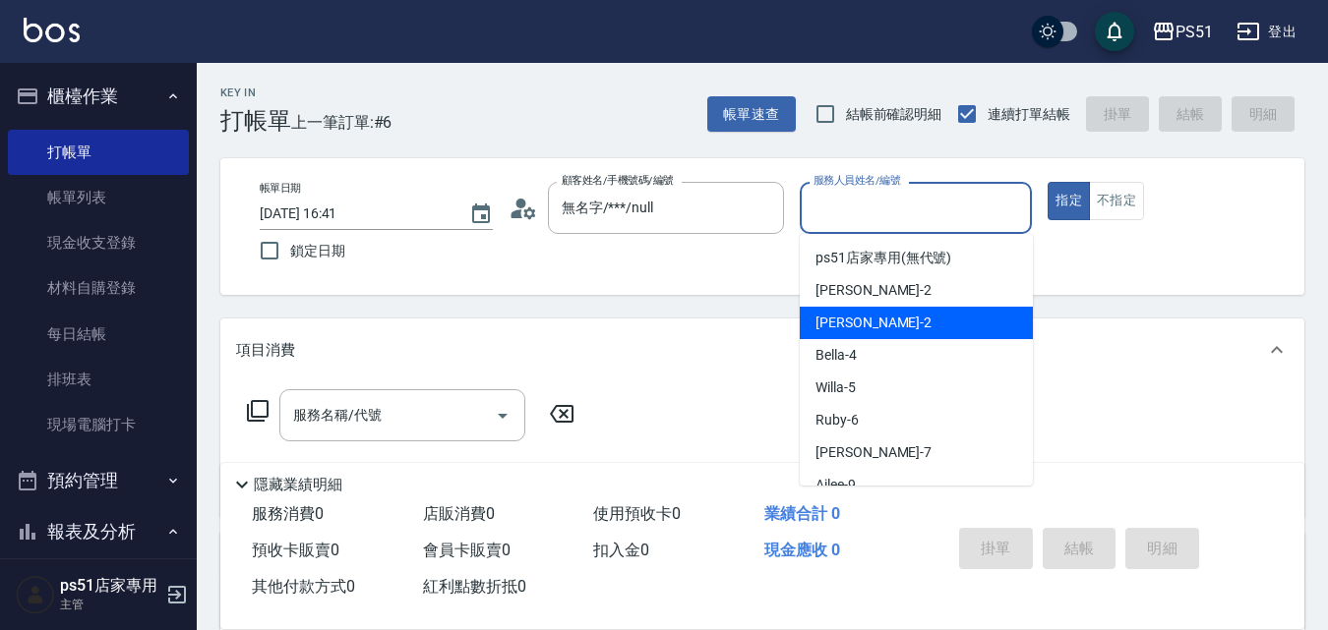
click at [925, 315] on div "[PERSON_NAME] -2" at bounding box center [916, 323] width 233 height 32
type input "[PERSON_NAME]-2"
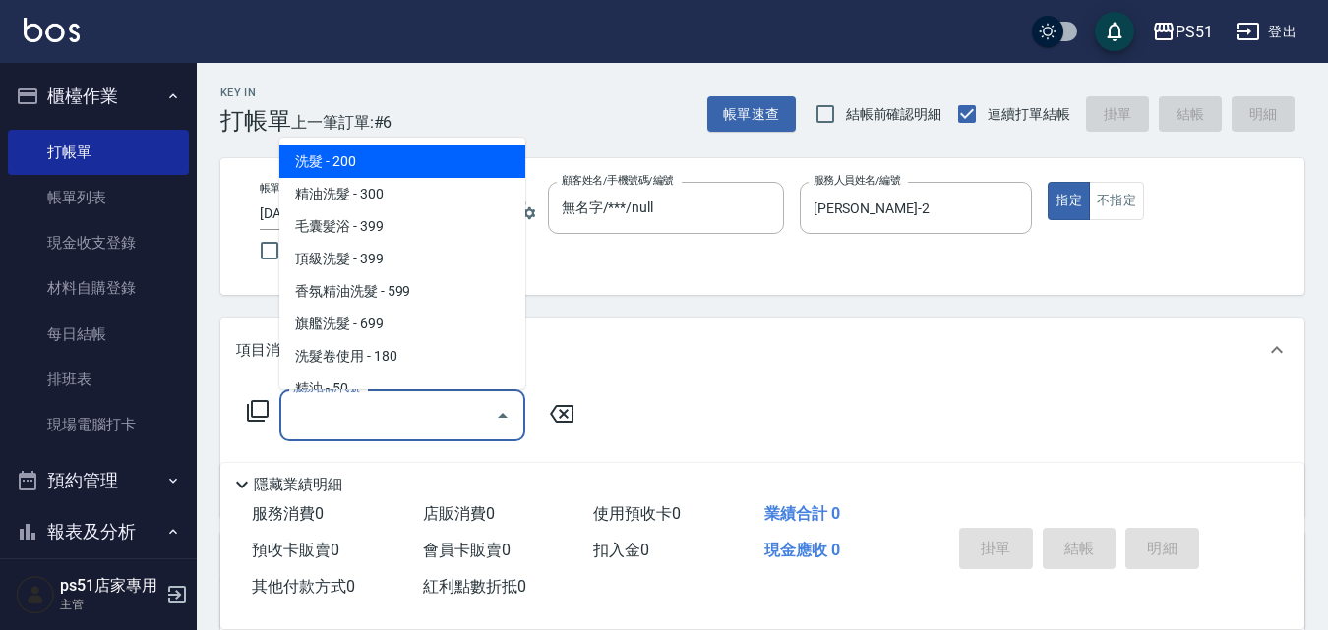
click at [450, 421] on input "服務名稱/代號" at bounding box center [387, 415] width 199 height 34
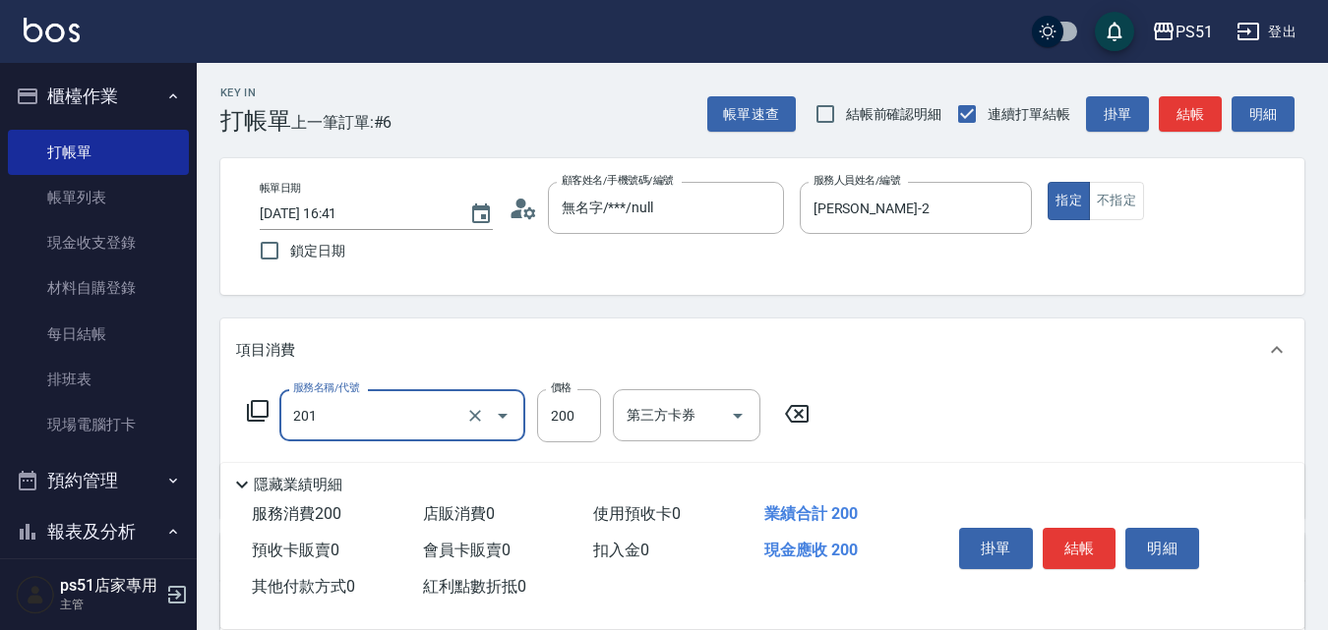
type input "Ｃ級單剪(201)"
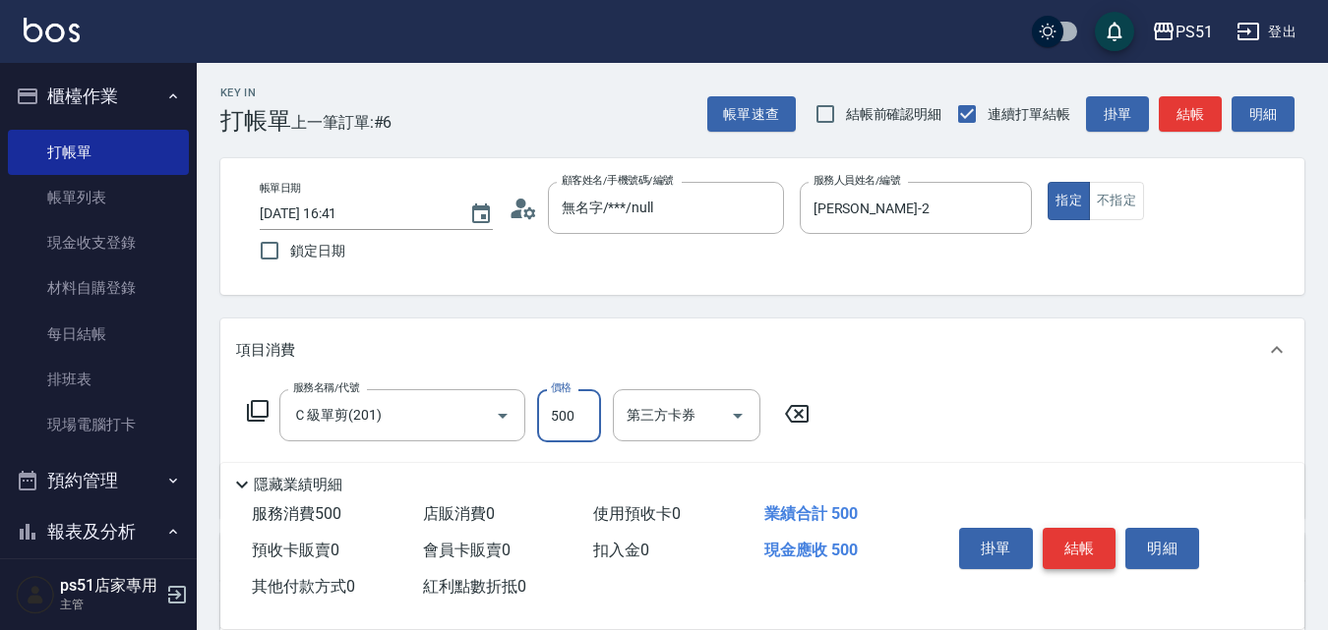
type input "500"
click at [1086, 534] on button "結帳" at bounding box center [1080, 548] width 74 height 41
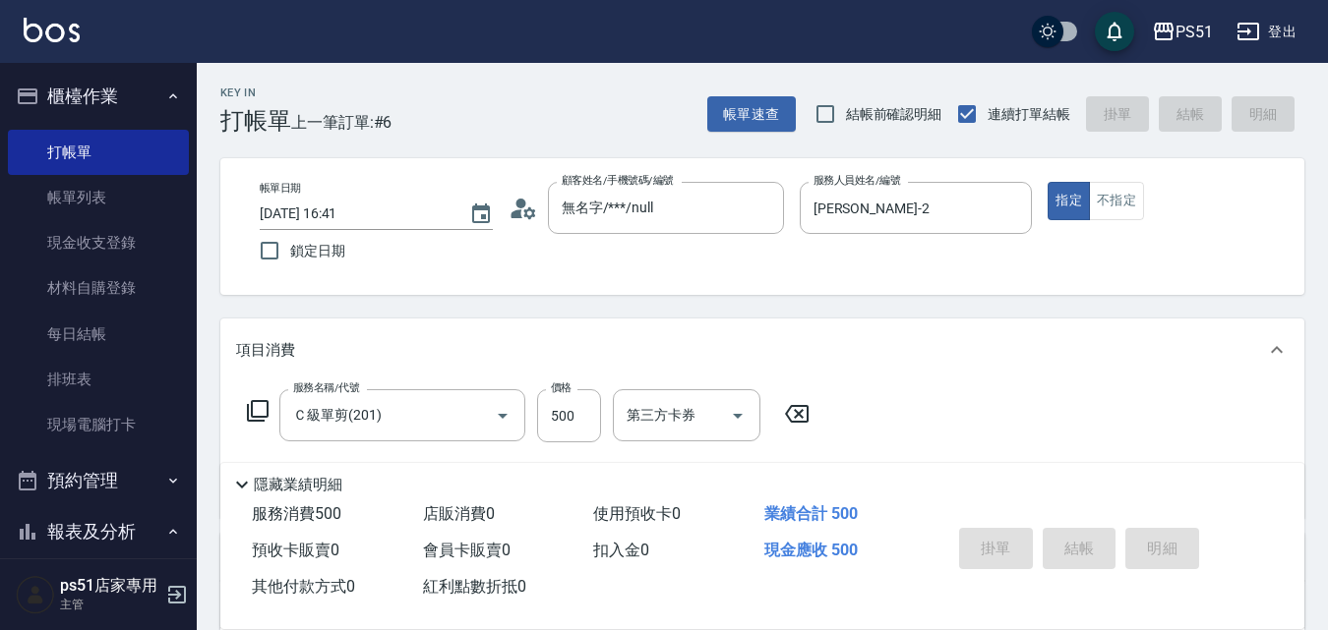
type input "[DATE] 16:44"
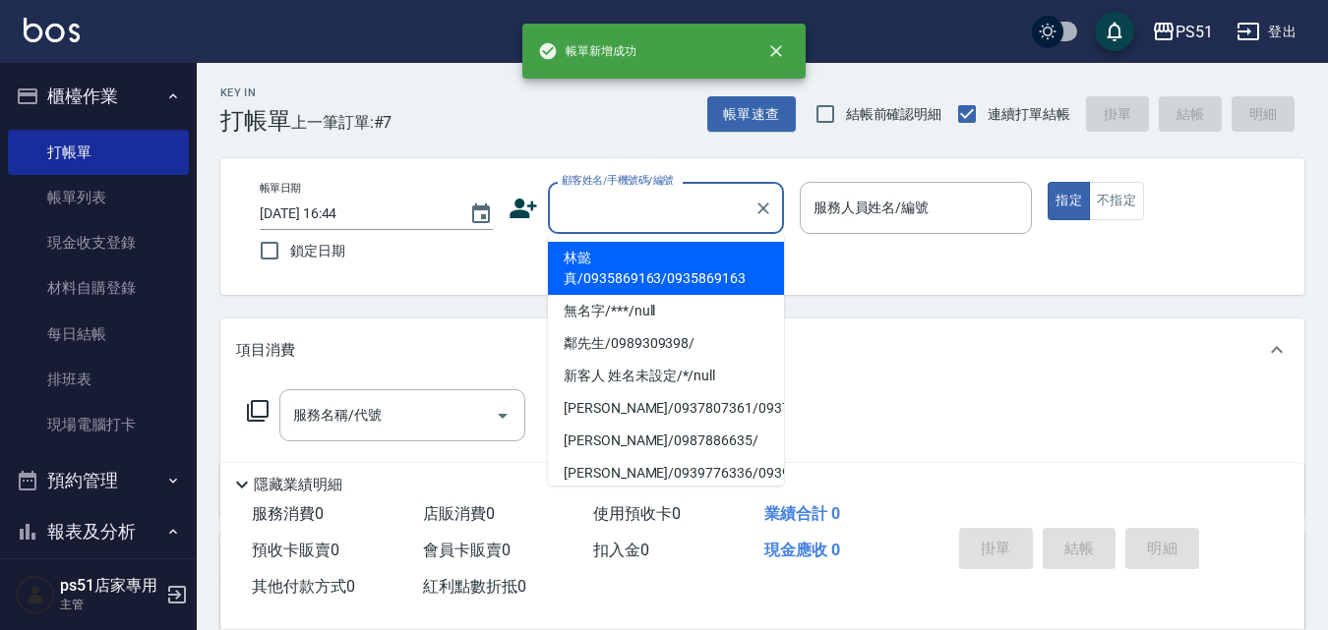
click at [691, 212] on input "顧客姓名/手機號碼/編號" at bounding box center [651, 208] width 189 height 34
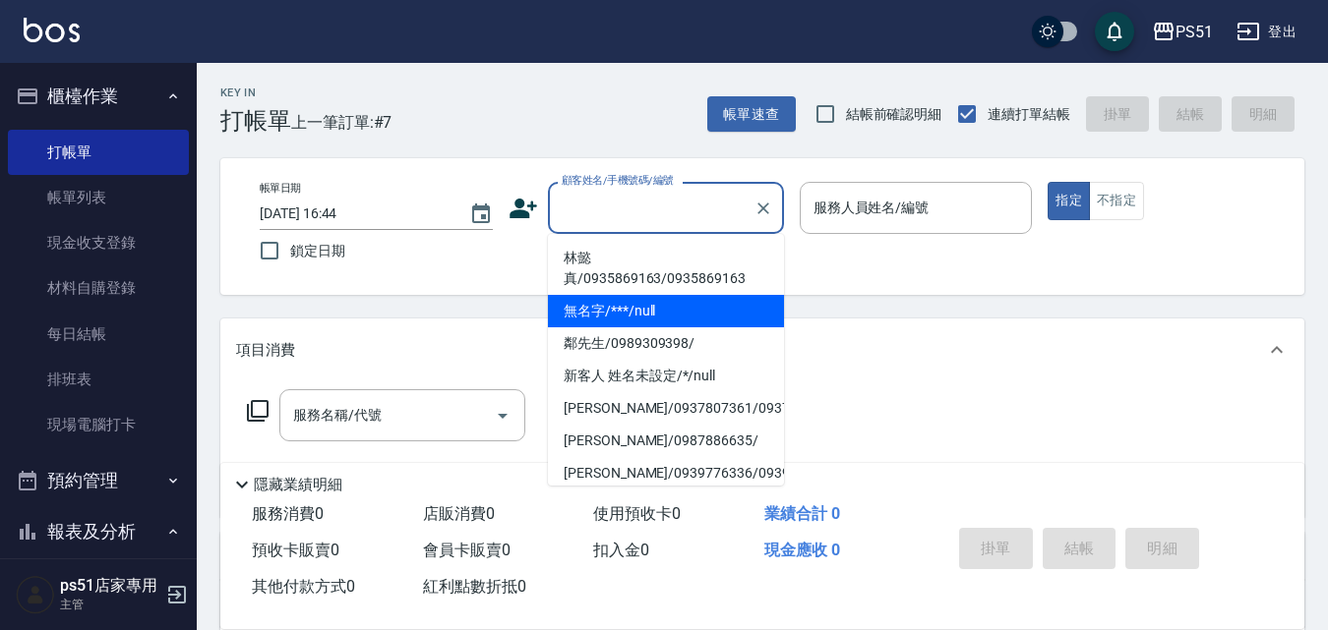
click at [694, 300] on li "無名字/***/null" at bounding box center [666, 311] width 236 height 32
type input "無名字/***/null"
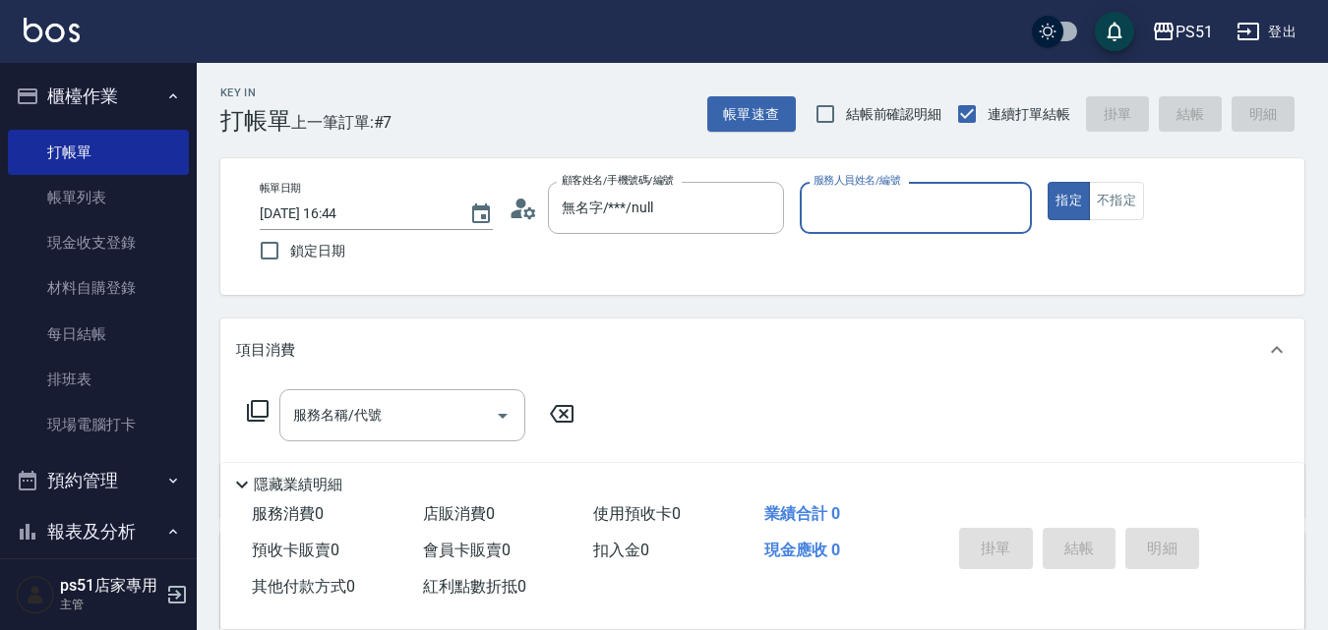
click at [855, 220] on input "服務人員姓名/編號" at bounding box center [916, 208] width 215 height 34
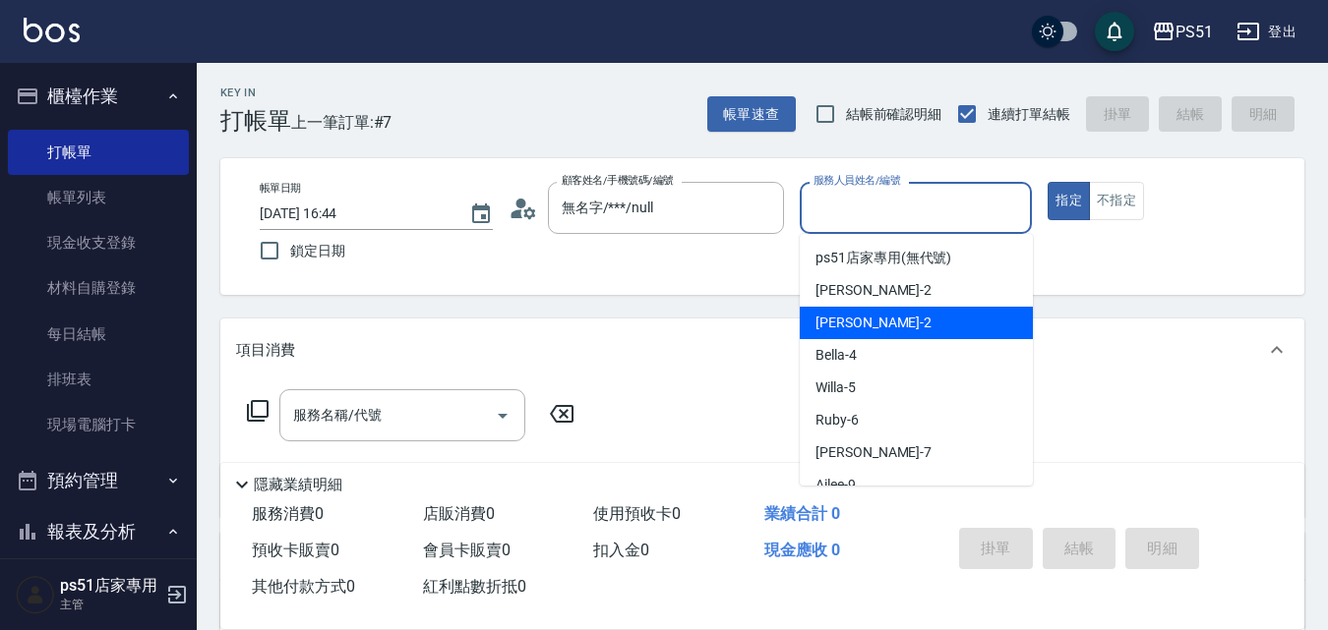
click at [873, 334] on div "[PERSON_NAME] -2" at bounding box center [916, 323] width 233 height 32
type input "[PERSON_NAME]-2"
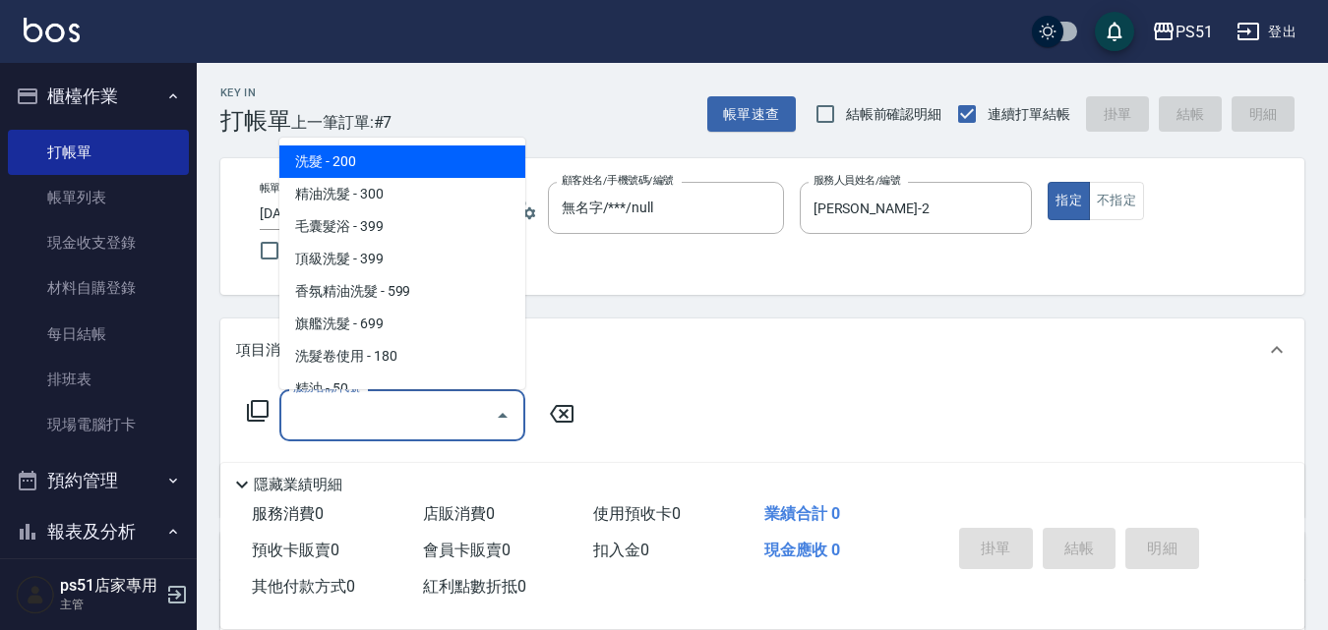
click at [412, 423] on input "服務名稱/代號" at bounding box center [387, 415] width 199 height 34
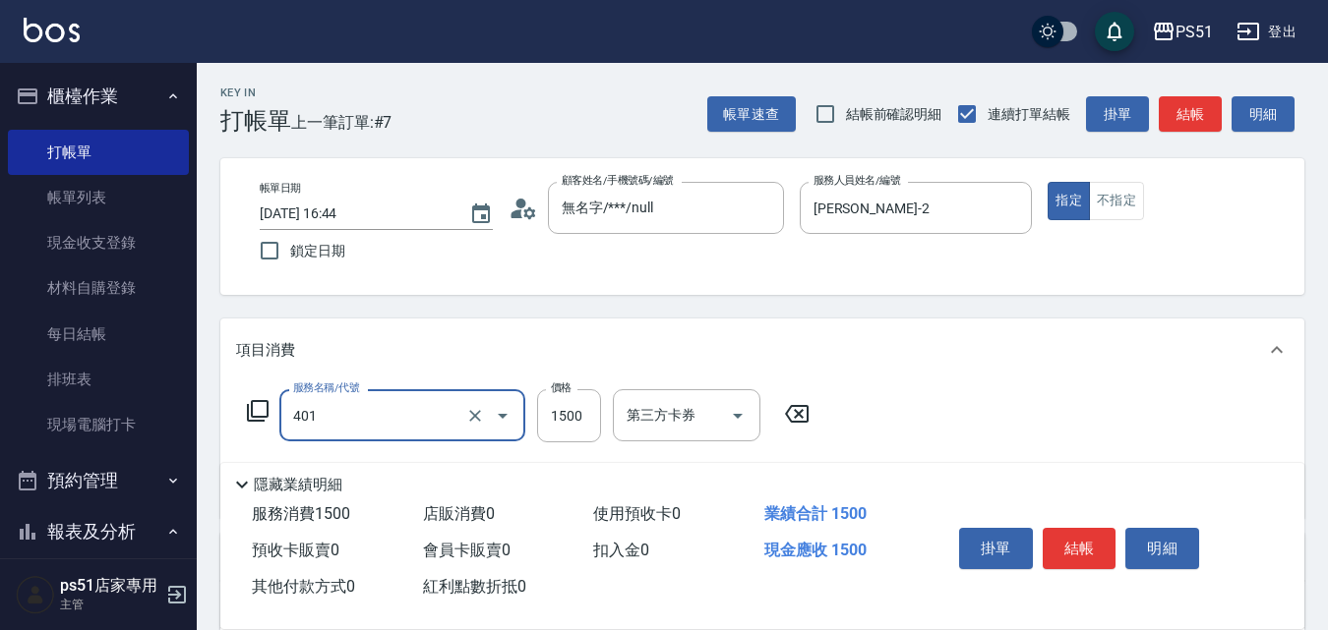
type input "基本染髮(401)"
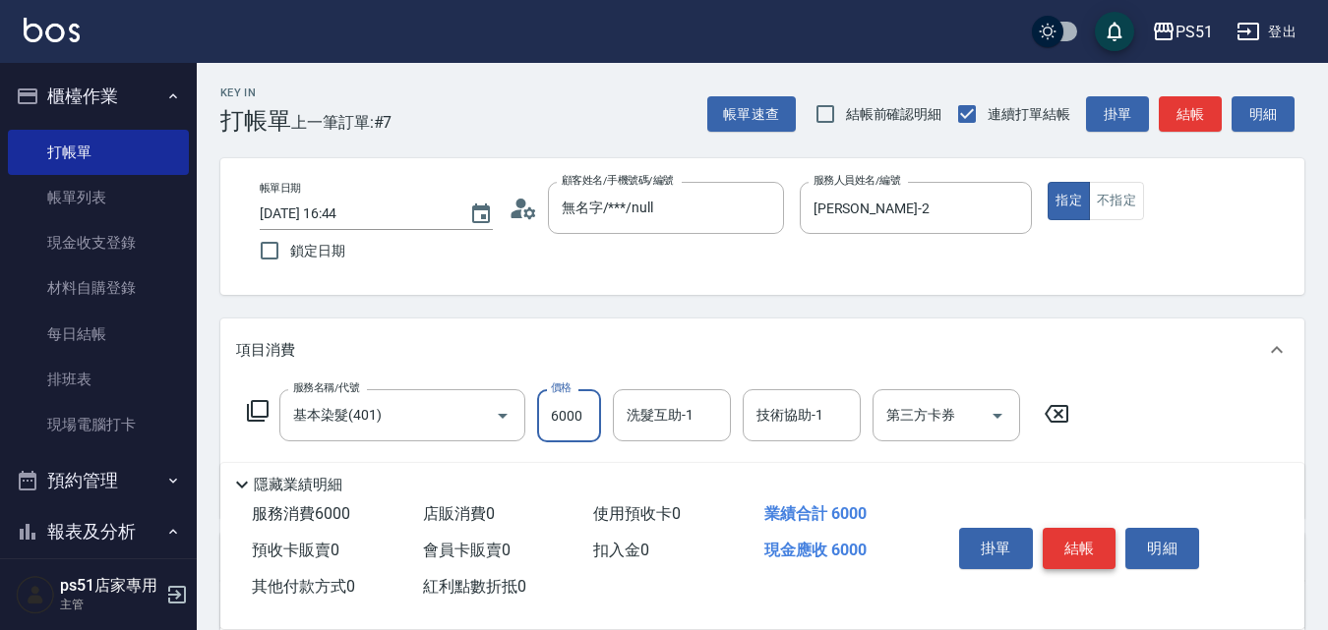
type input "6000"
click at [1093, 538] on button "結帳" at bounding box center [1080, 548] width 74 height 41
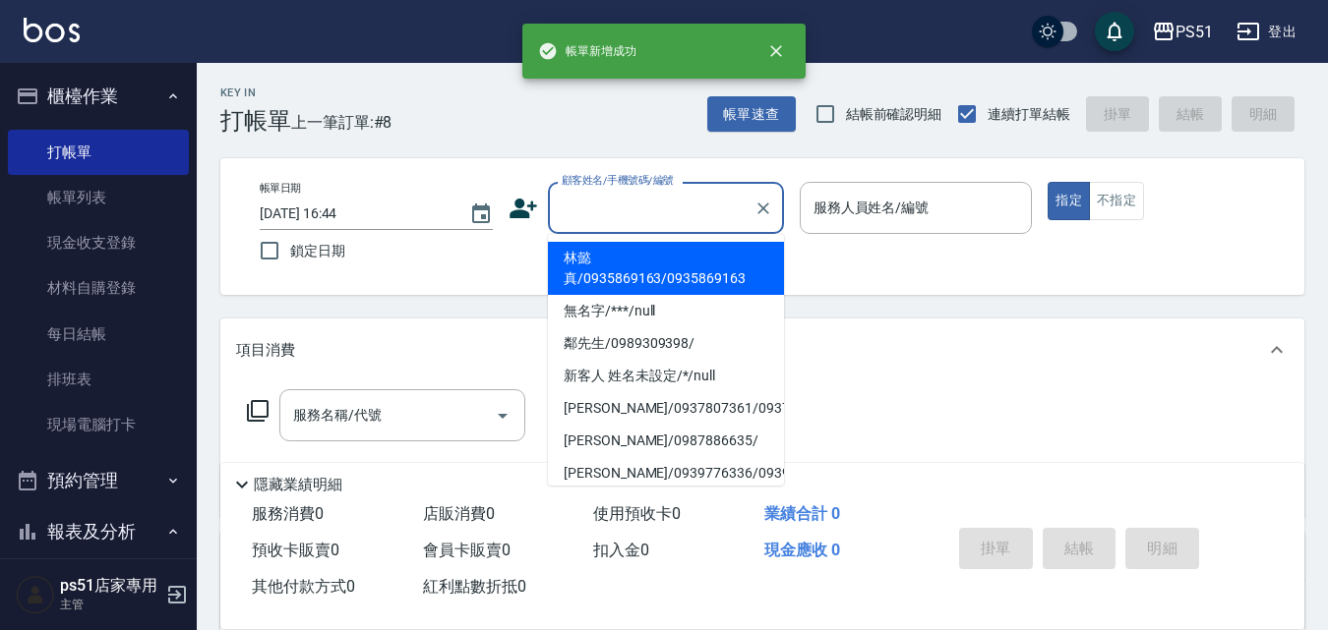
click at [637, 213] on input "顧客姓名/手機號碼/編號" at bounding box center [651, 208] width 189 height 34
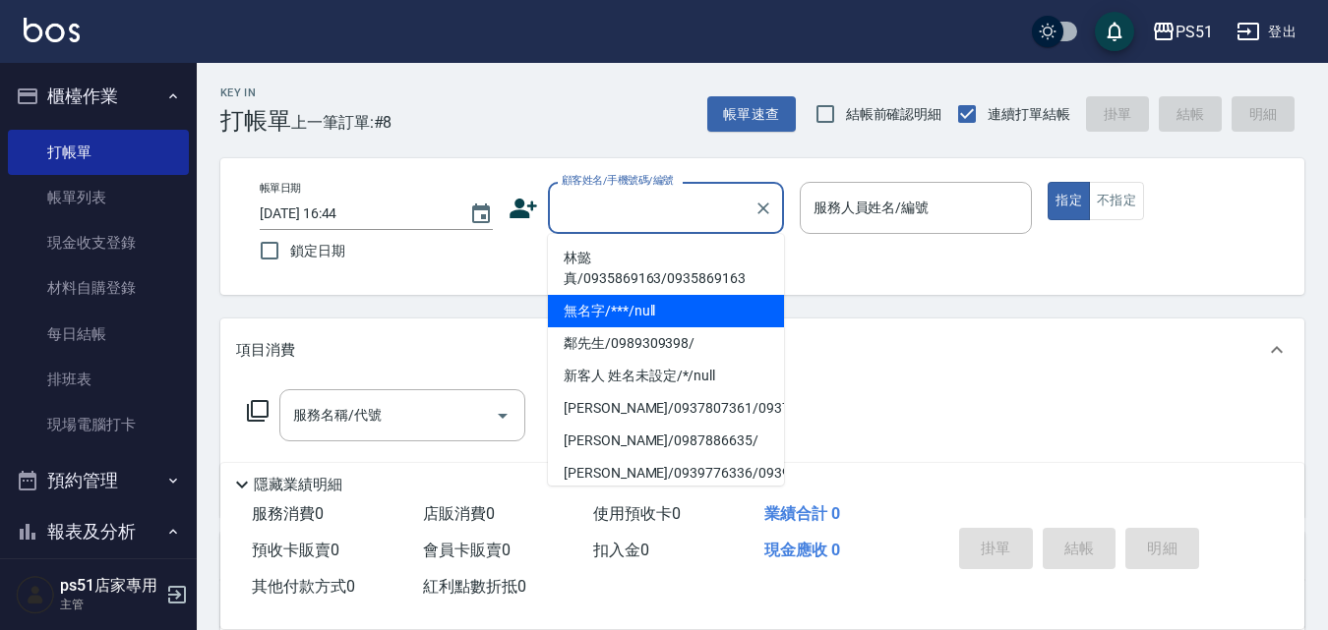
click at [663, 319] on li "無名字/***/null" at bounding box center [666, 311] width 236 height 32
type input "無名字/***/null"
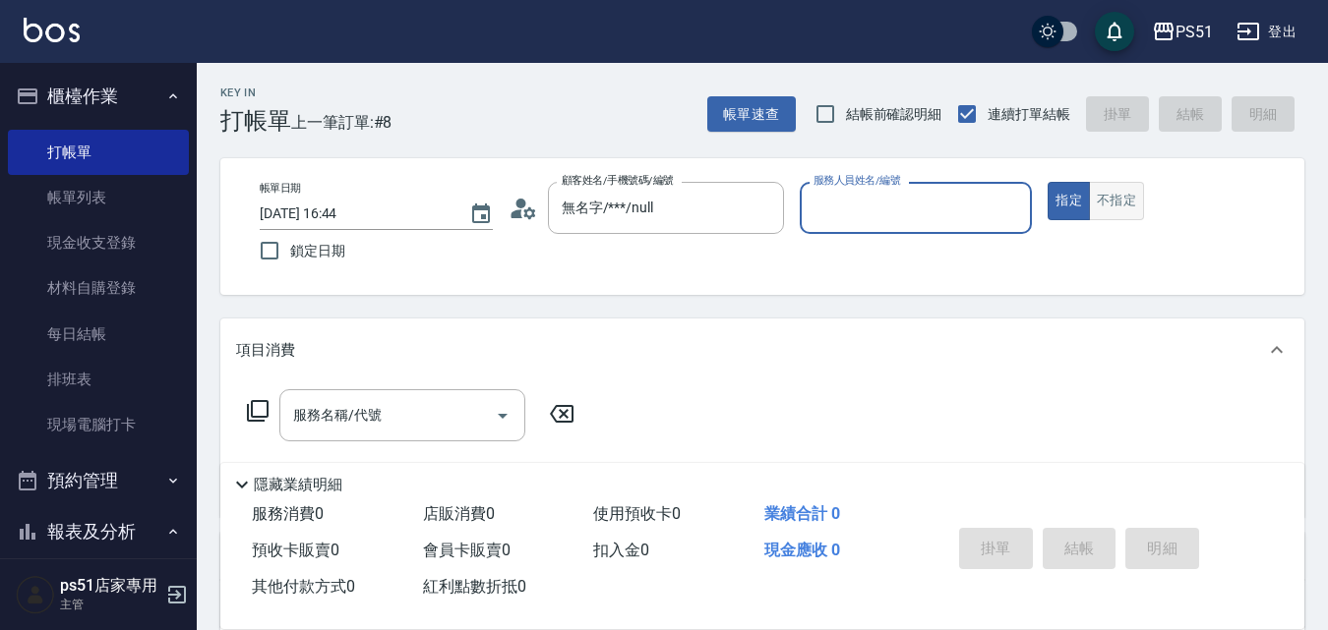
click at [1132, 197] on button "不指定" at bounding box center [1116, 201] width 55 height 38
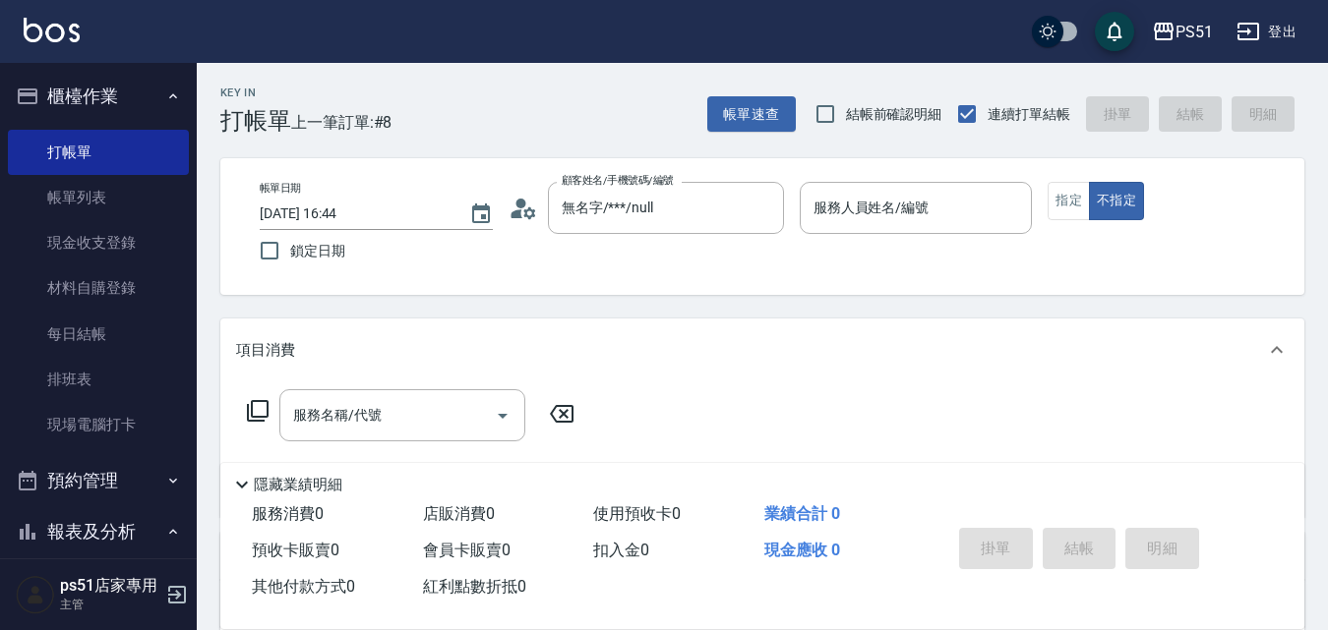
click at [253, 409] on icon at bounding box center [258, 411] width 22 height 22
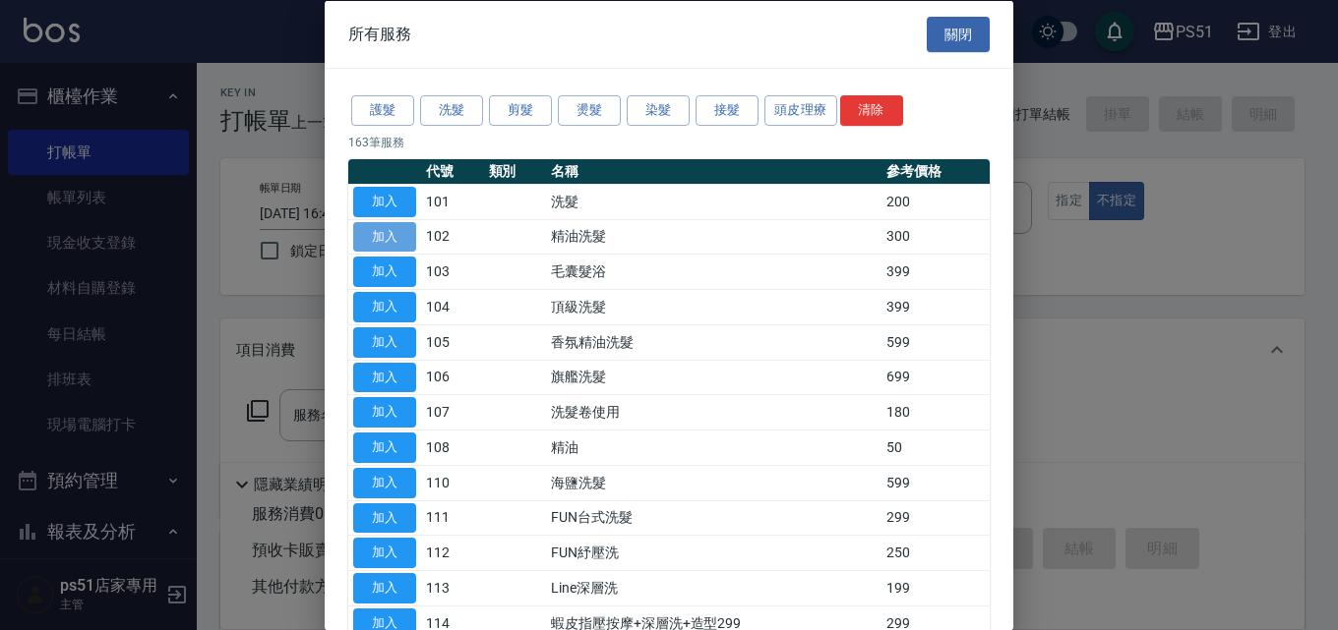
click at [372, 229] on button "加入" at bounding box center [384, 236] width 63 height 30
type input "精油洗髮(102)"
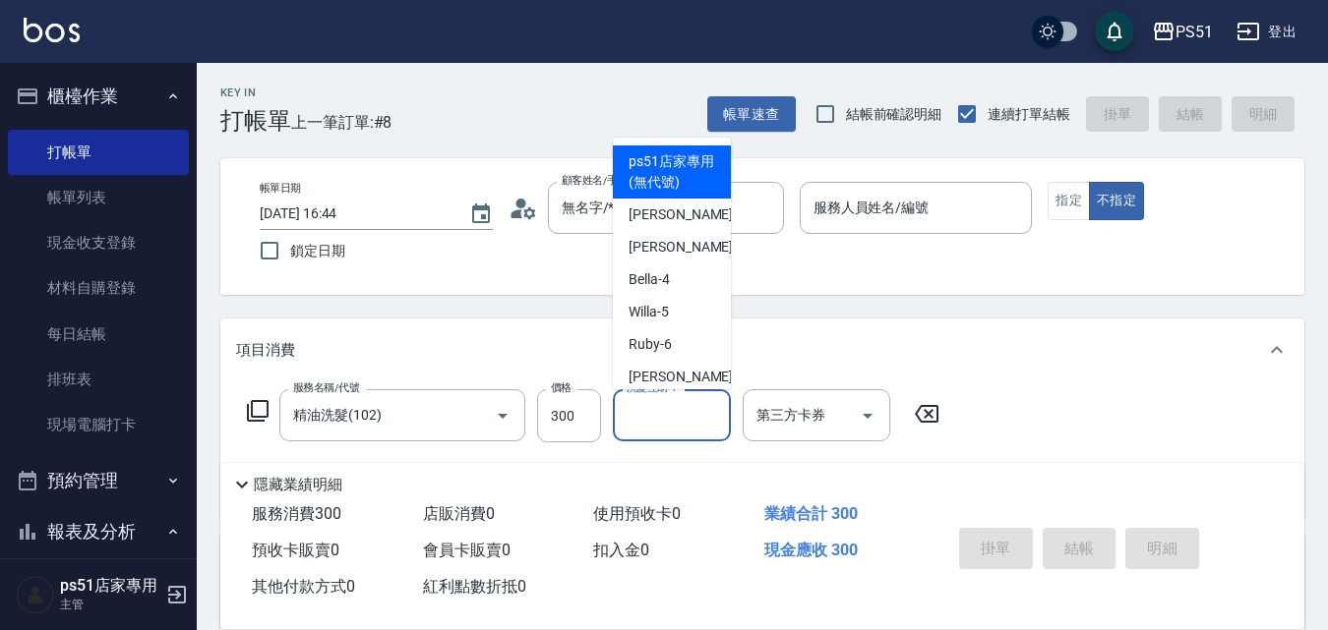
click at [660, 410] on input "洗髮互助-1" at bounding box center [672, 415] width 100 height 34
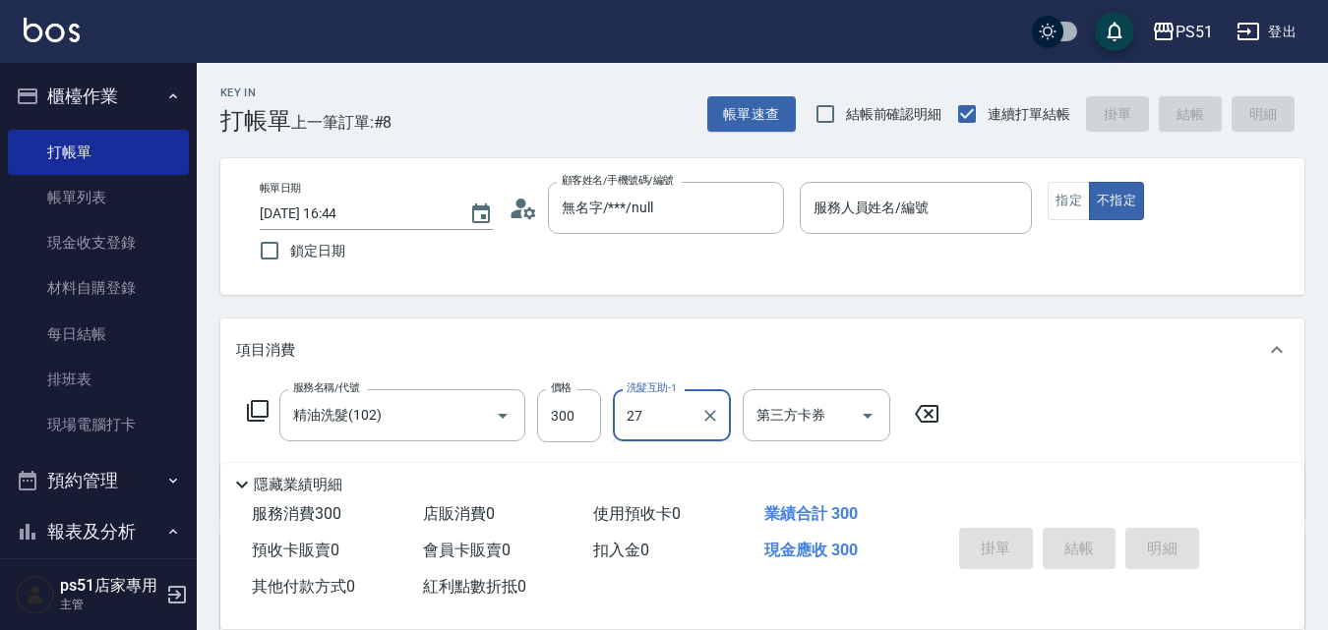
type input "27"
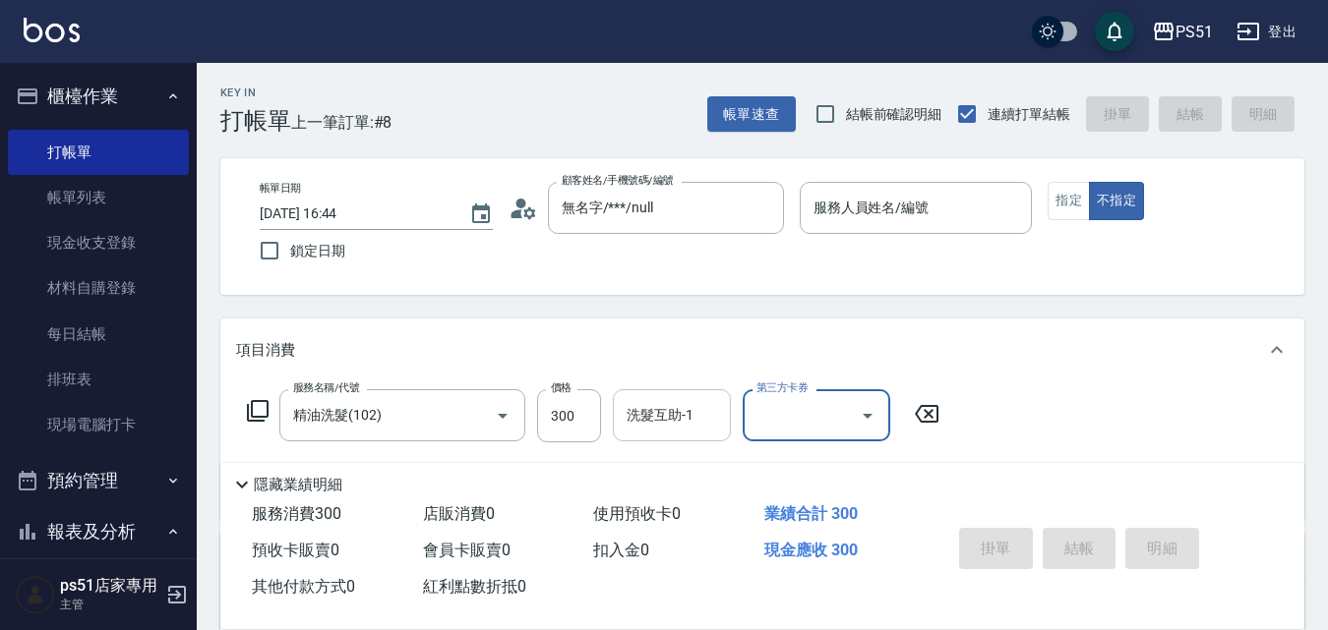
click at [669, 409] on input "洗髮互助-1" at bounding box center [672, 415] width 100 height 34
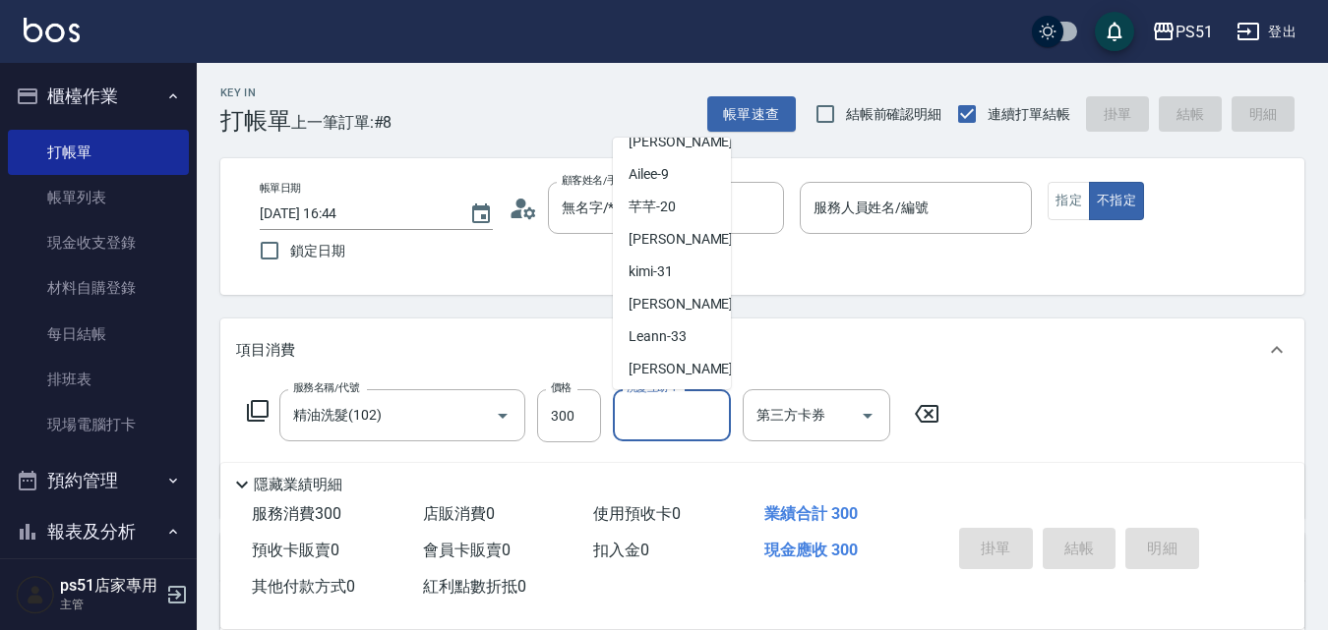
scroll to position [220, 0]
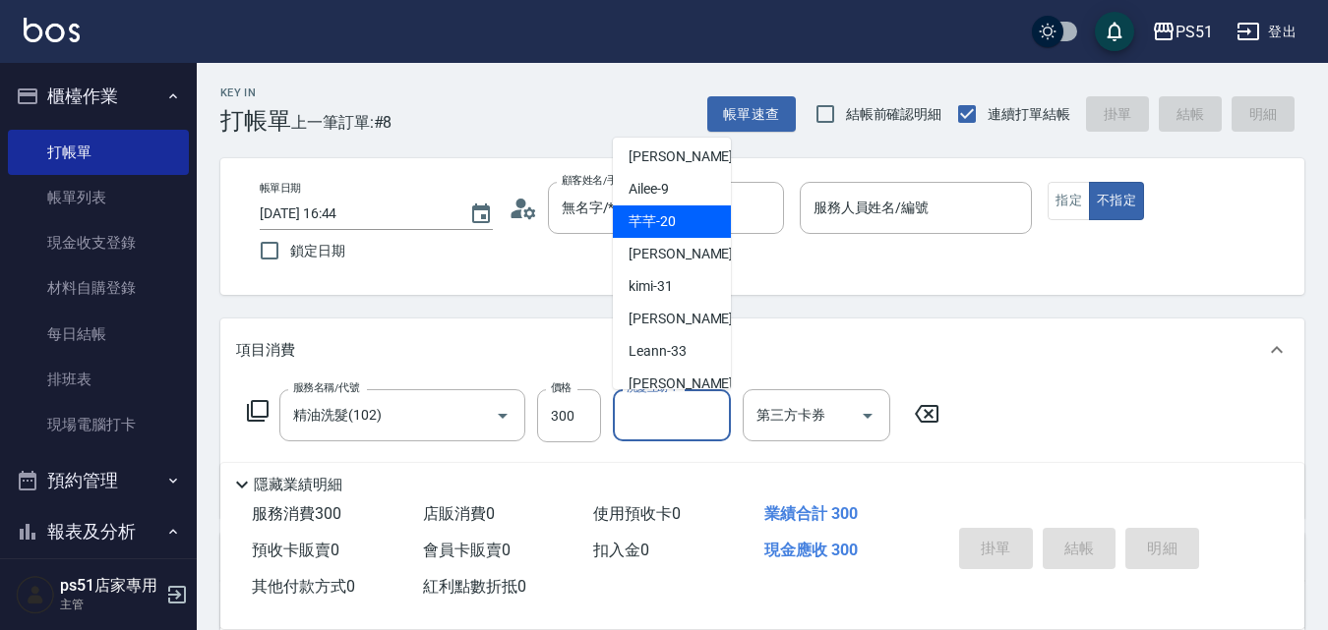
click at [667, 215] on span "芊芊 -20" at bounding box center [652, 221] width 47 height 21
type input "芊芊-20"
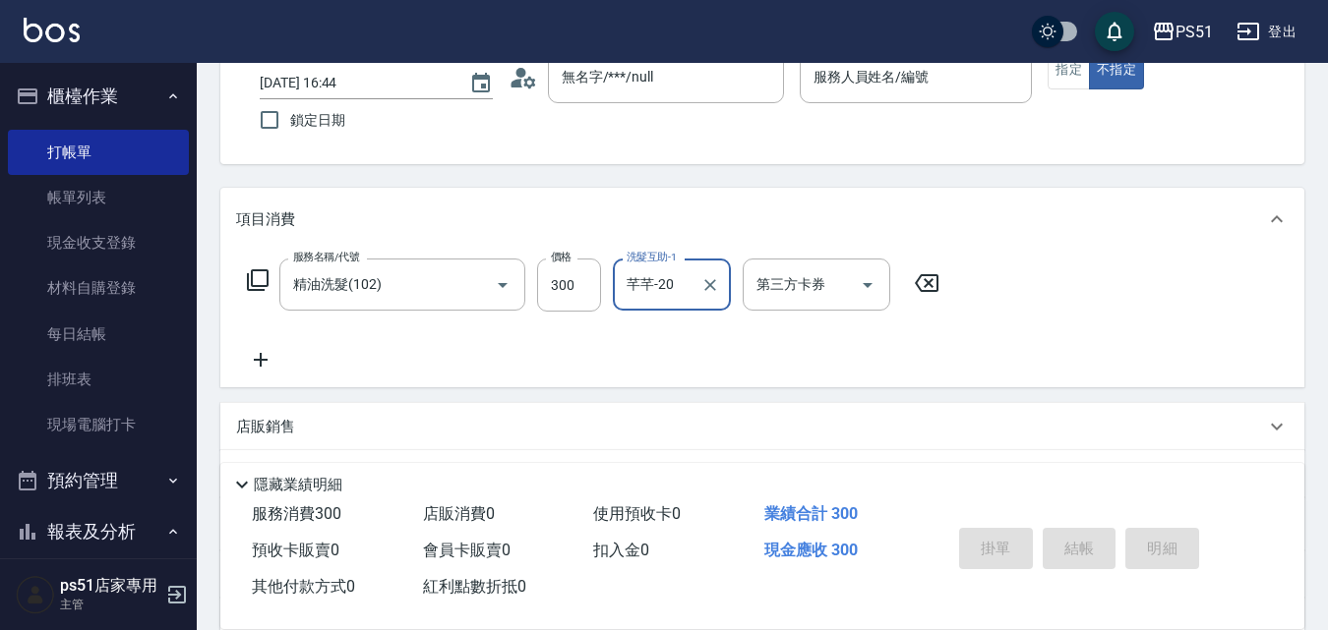
scroll to position [0, 0]
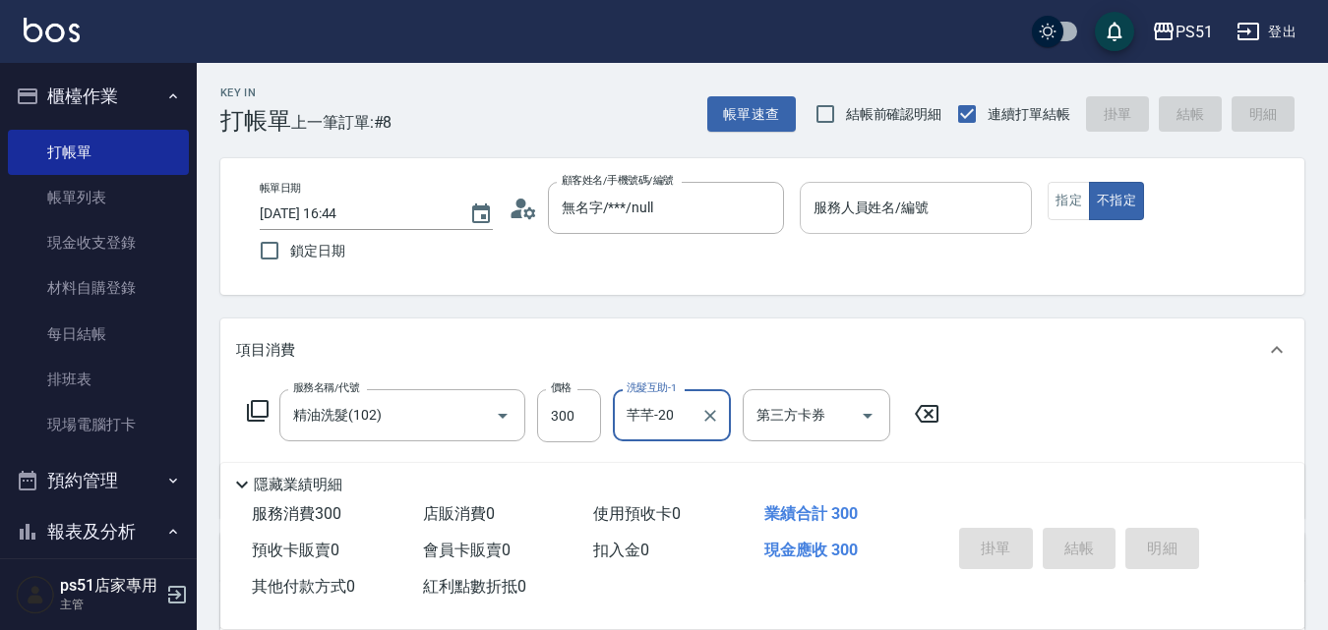
click at [905, 212] on input "服務人員姓名/編號" at bounding box center [916, 208] width 215 height 34
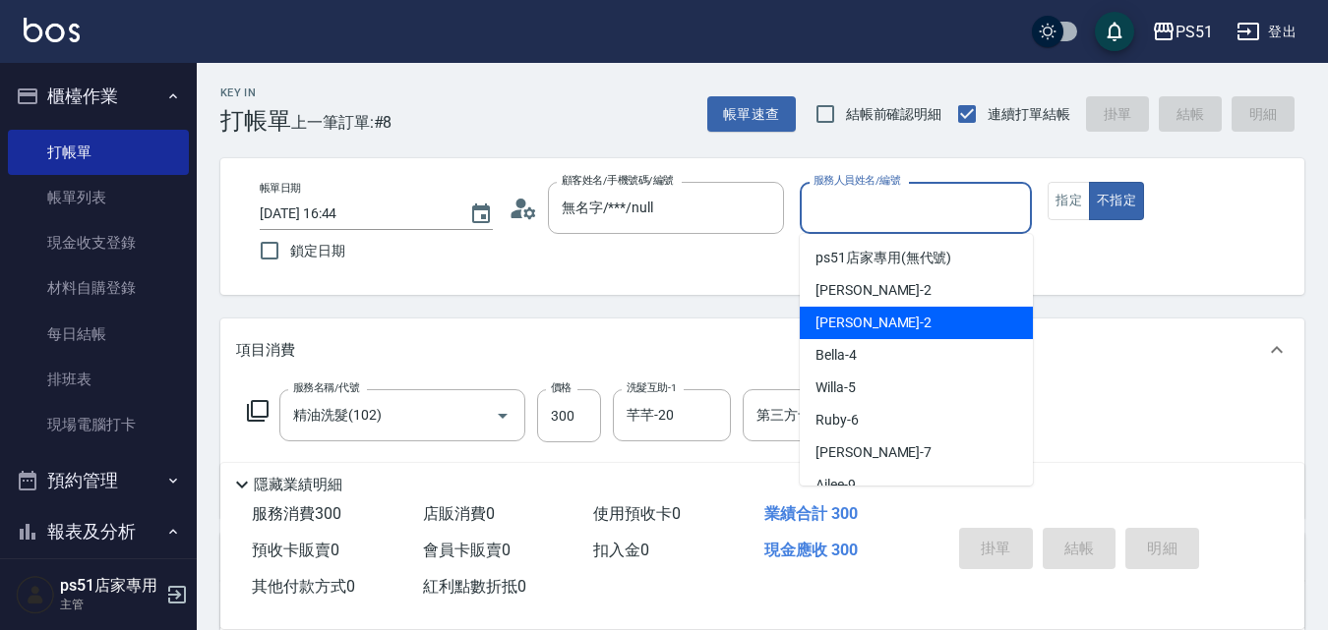
click at [894, 323] on div "[PERSON_NAME] -2" at bounding box center [916, 323] width 233 height 32
type input "[PERSON_NAME]-2"
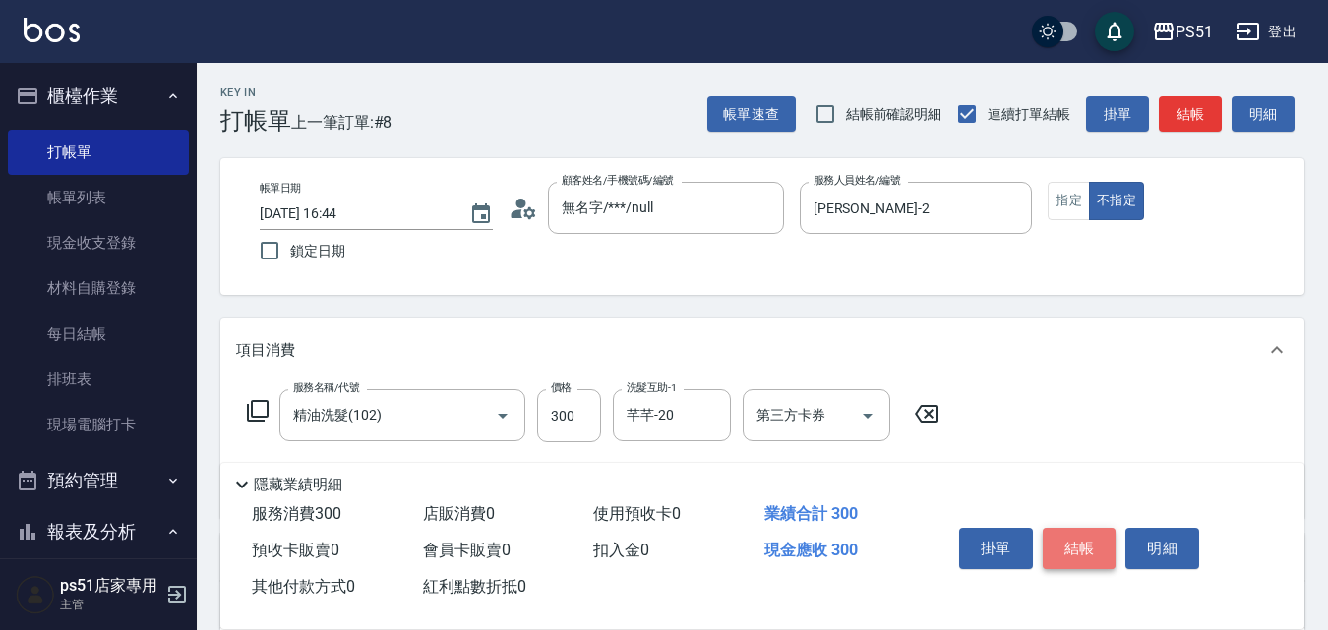
click at [1096, 547] on button "結帳" at bounding box center [1080, 548] width 74 height 41
type input "[DATE] 16:45"
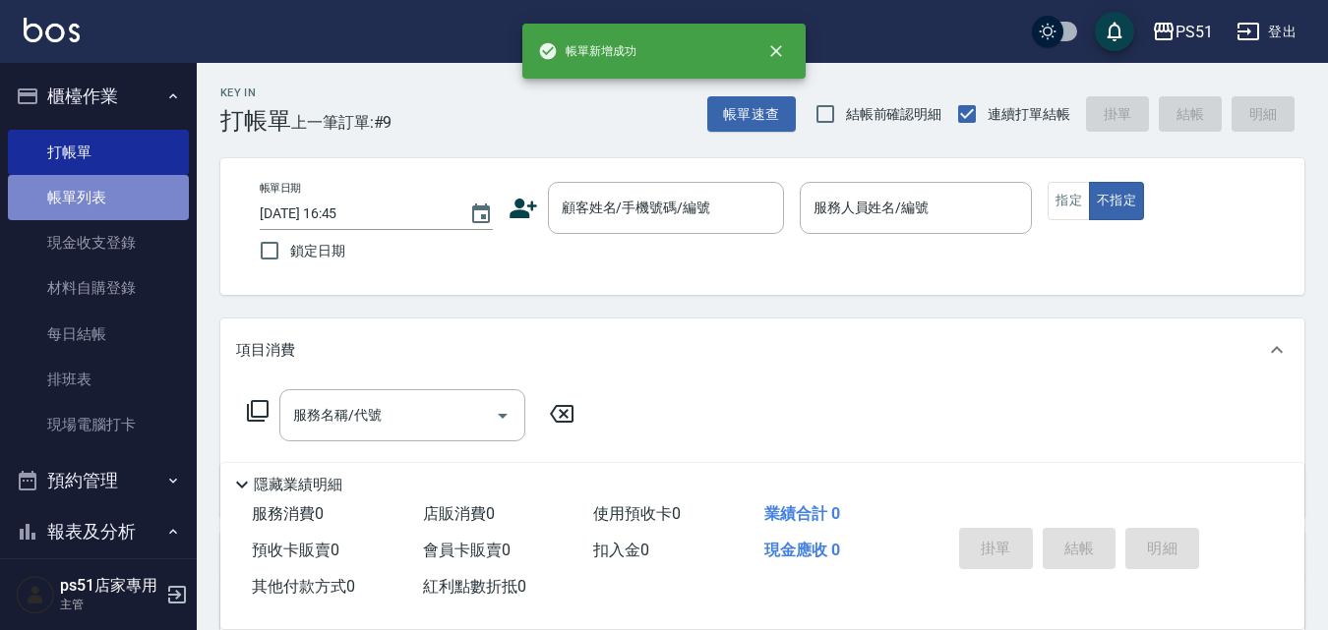
click at [105, 175] on link "帳單列表" at bounding box center [98, 197] width 181 height 45
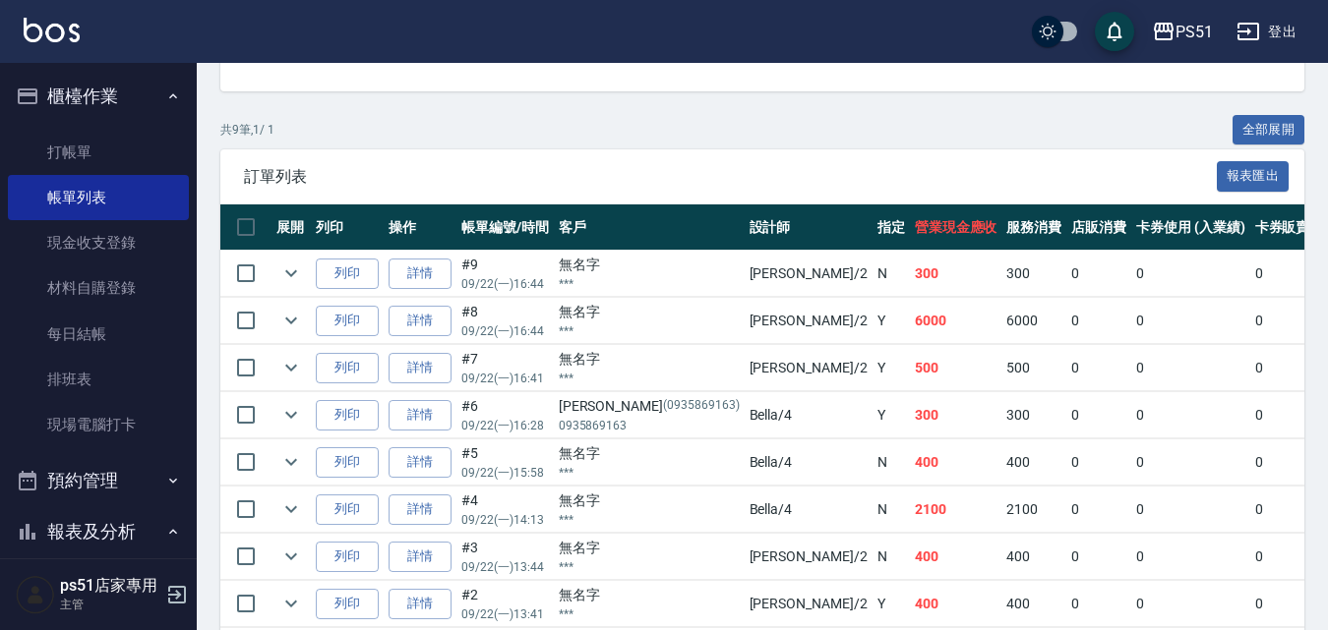
scroll to position [540, 0]
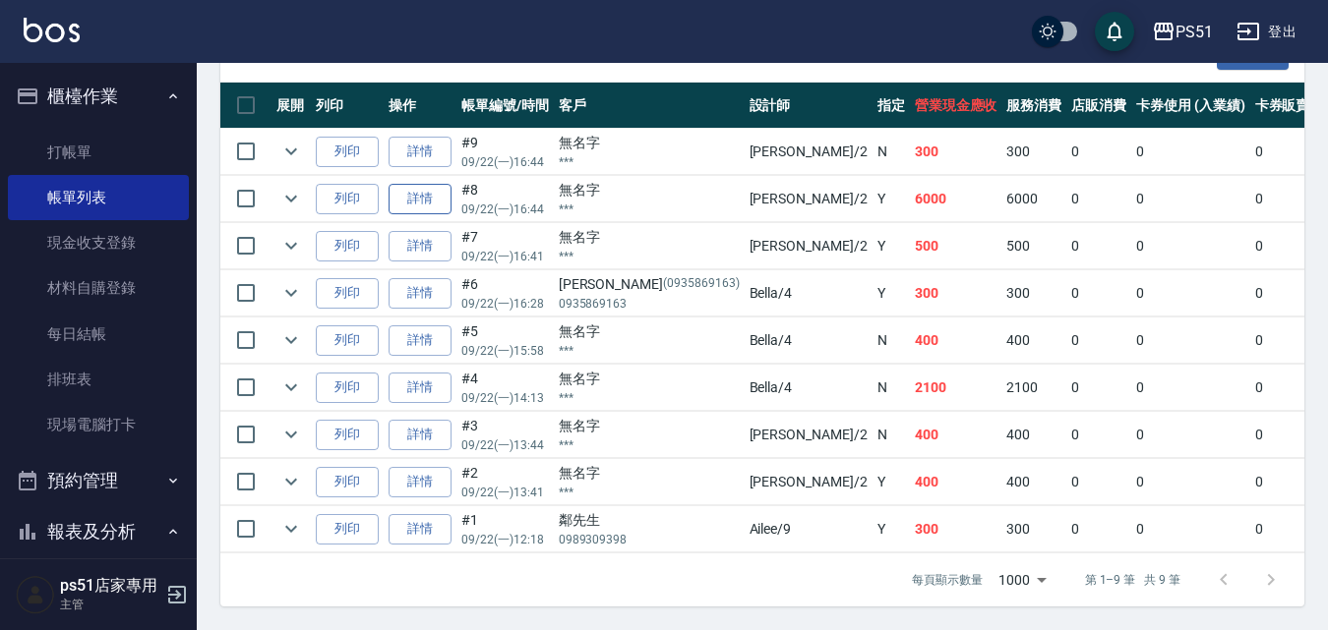
click at [416, 184] on link "詳情" at bounding box center [420, 199] width 63 height 30
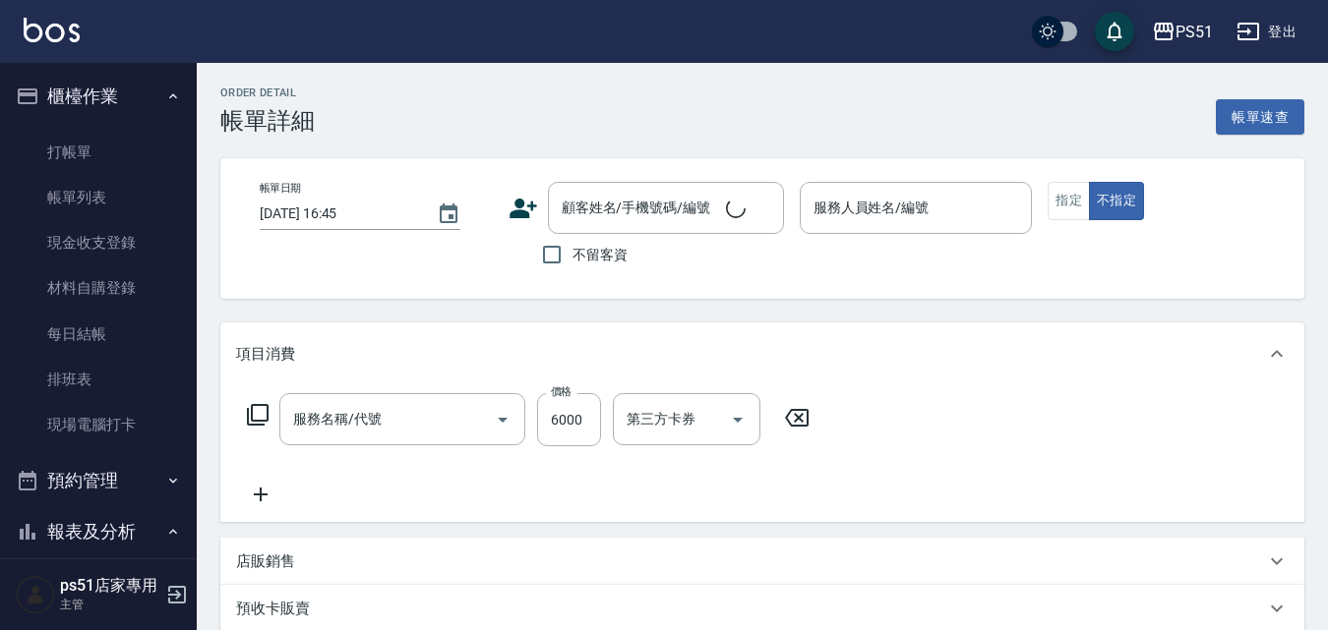
type input "[DATE] 16:44"
type input "[PERSON_NAME]-2"
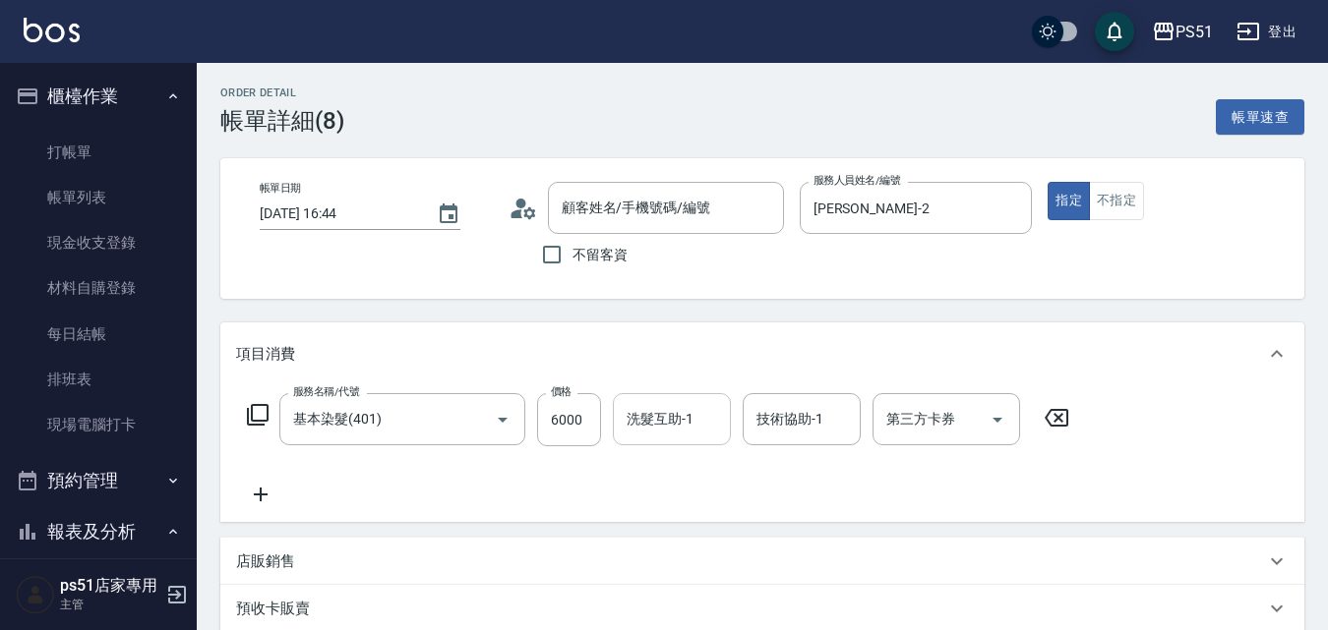
type input "基本染髮(401)"
type input "無名字/***/null"
click at [805, 409] on input "技術協助-1" at bounding box center [801, 419] width 100 height 34
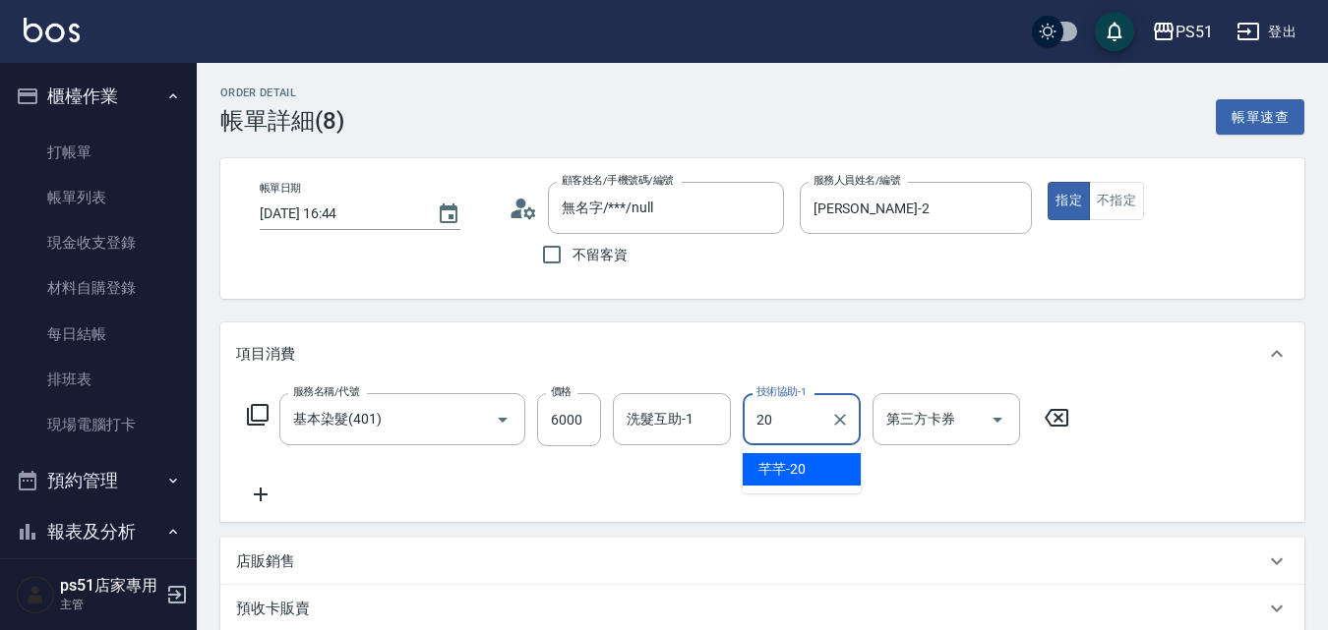
click at [812, 464] on div "芊芊 -20" at bounding box center [802, 469] width 118 height 32
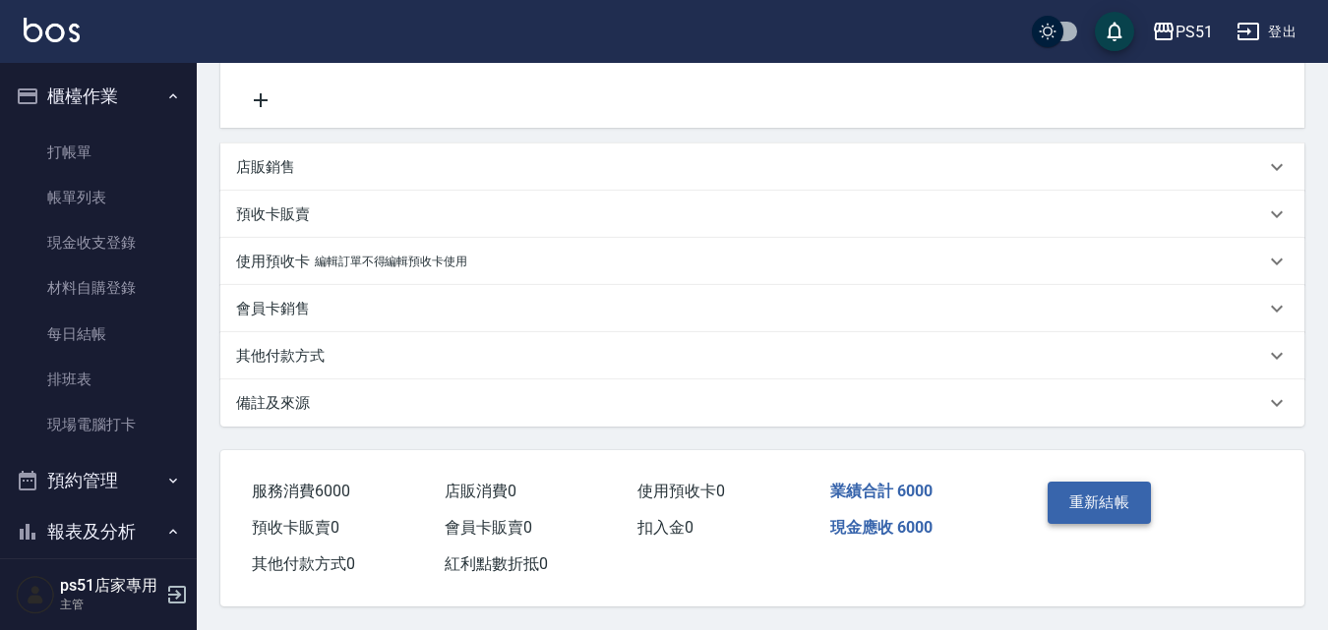
type input "芊芊-20"
click at [1075, 484] on button "重新結帳" at bounding box center [1100, 502] width 104 height 41
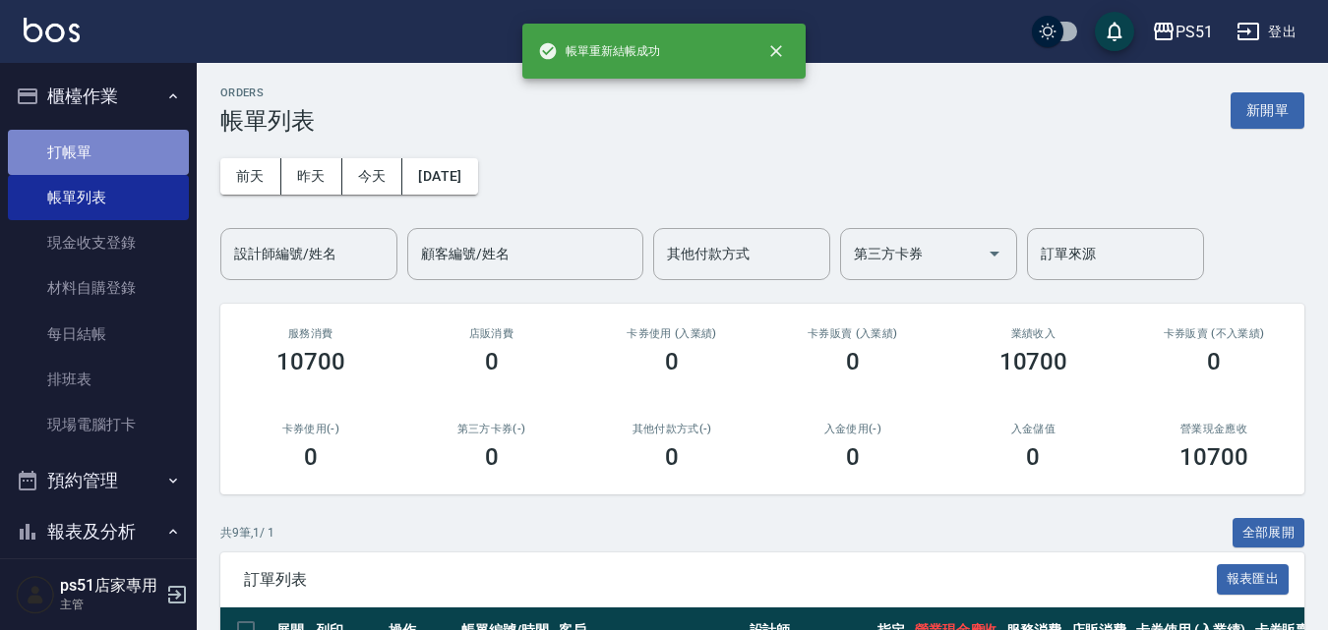
click at [141, 147] on link "打帳單" at bounding box center [98, 152] width 181 height 45
